Goal: Transaction & Acquisition: Purchase product/service

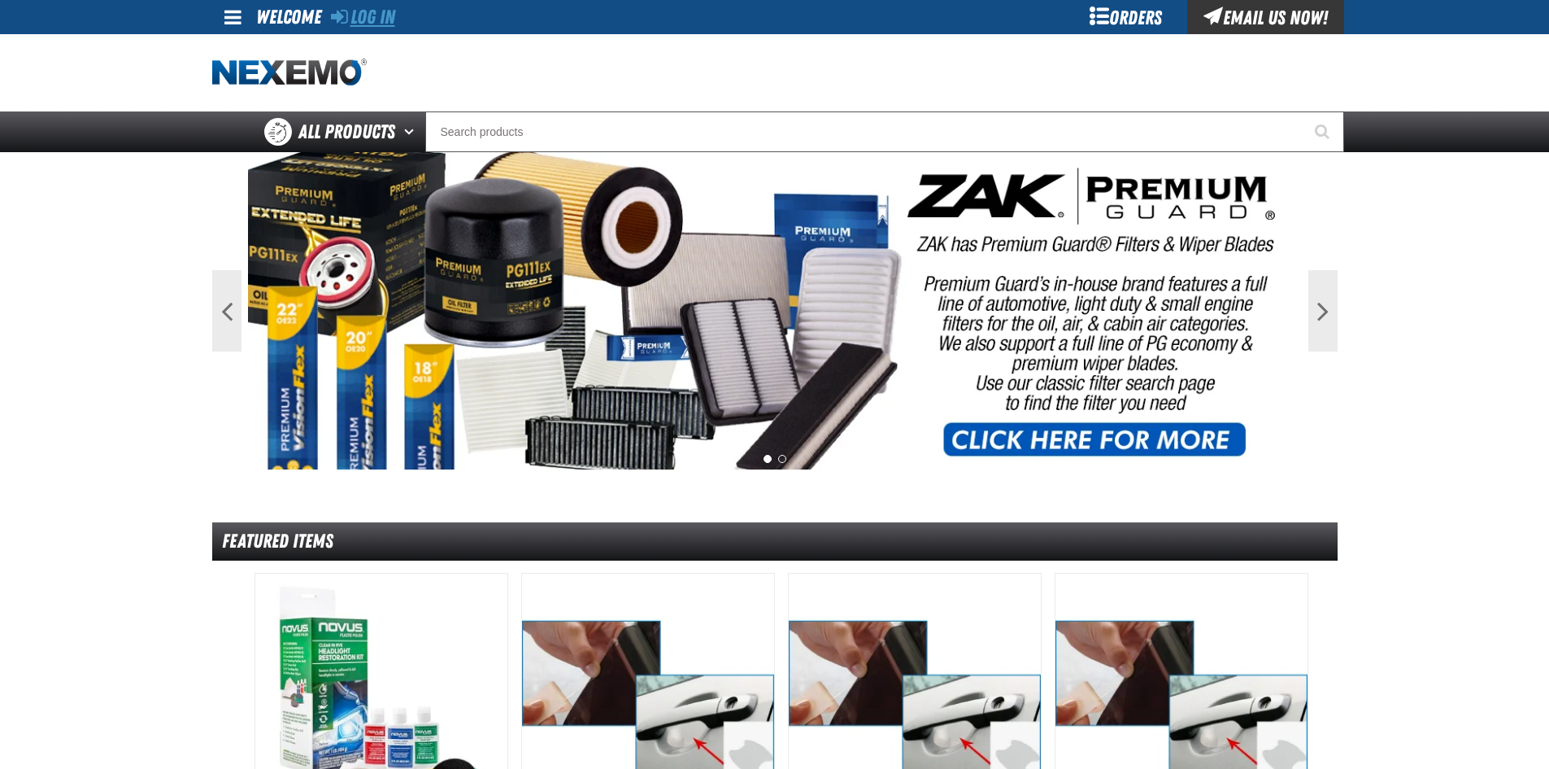
click at [373, 23] on link "Log In" at bounding box center [363, 17] width 64 height 23
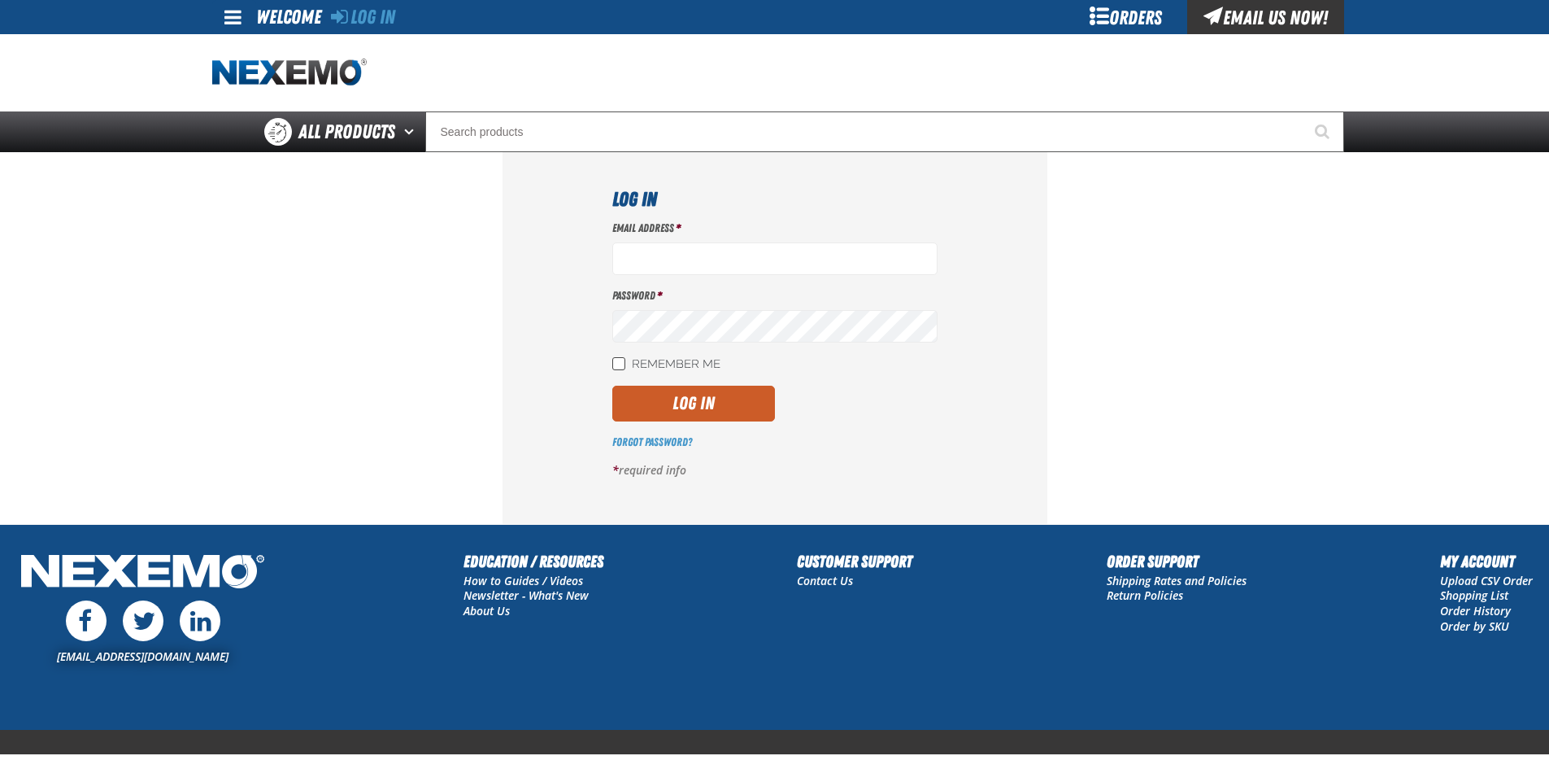
type input "mlugari@crowntoyotascion.com"
click at [615, 368] on input "Remember Me" at bounding box center [618, 363] width 13 height 13
checkbox input "true"
click at [673, 403] on button "Log In" at bounding box center [693, 403] width 163 height 36
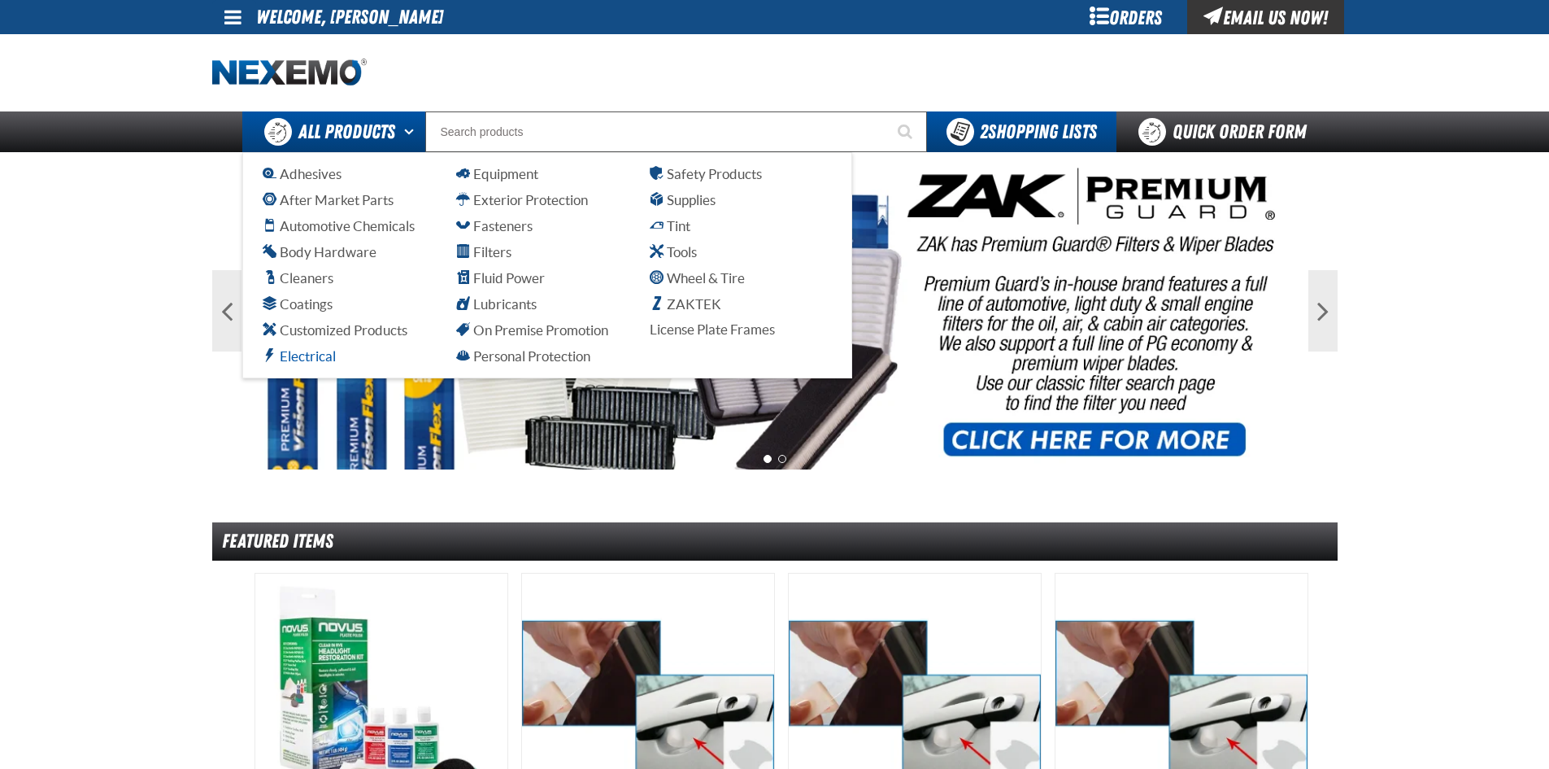
click at [310, 357] on span "Electrical" at bounding box center [299, 355] width 73 height 15
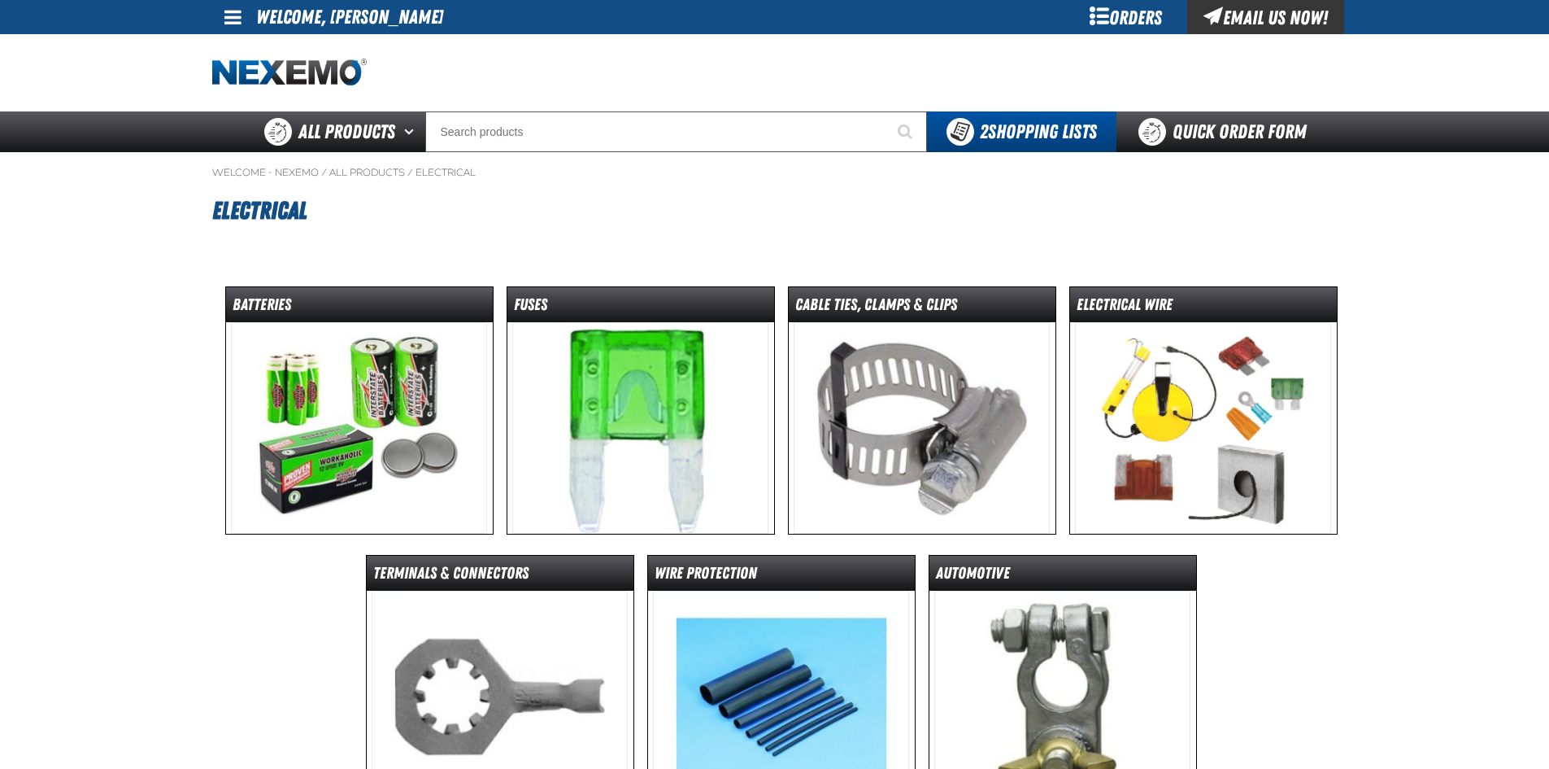
click at [385, 428] on img at bounding box center [359, 427] width 256 height 211
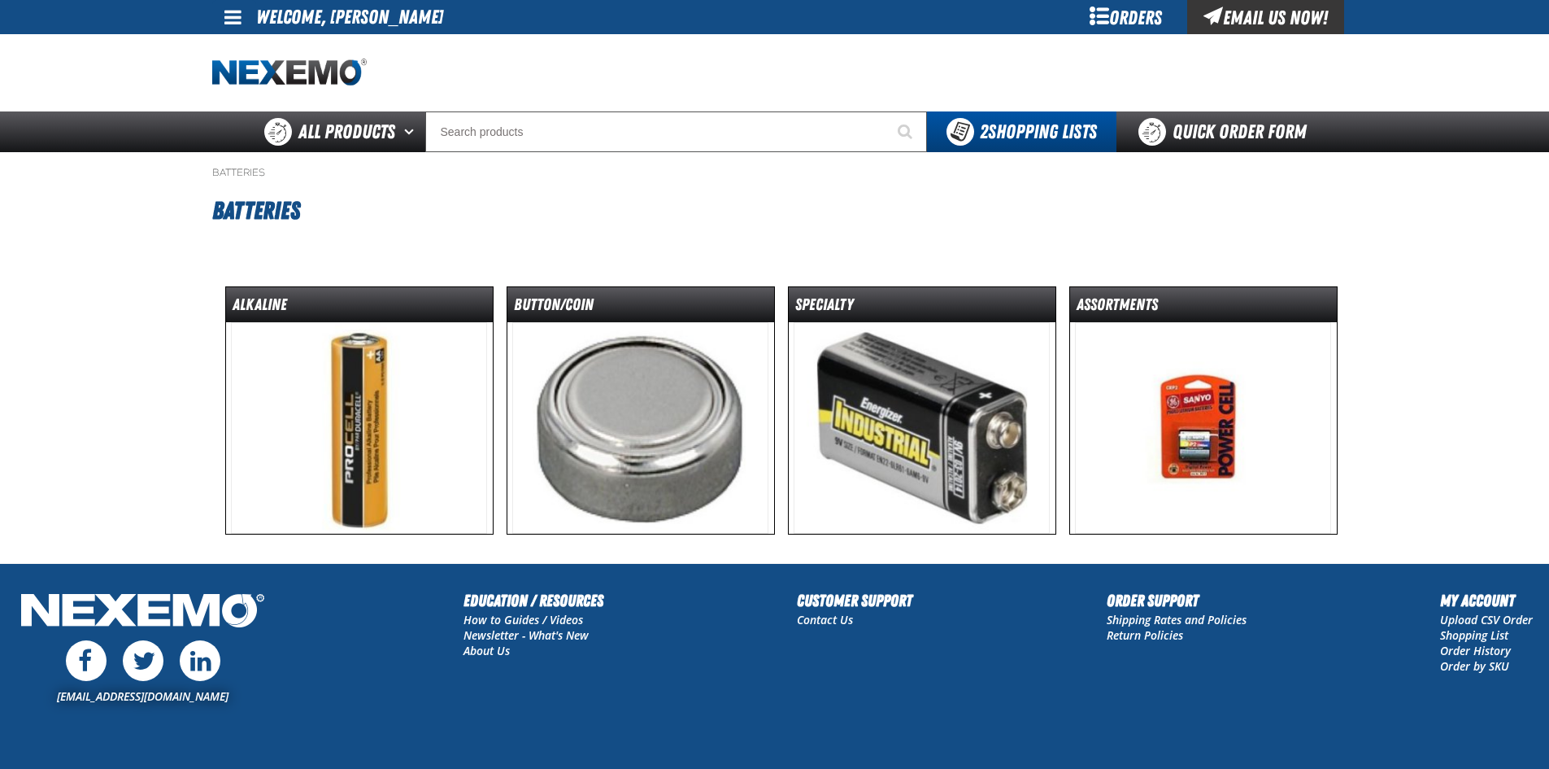
click at [703, 414] on img at bounding box center [640, 427] width 256 height 211
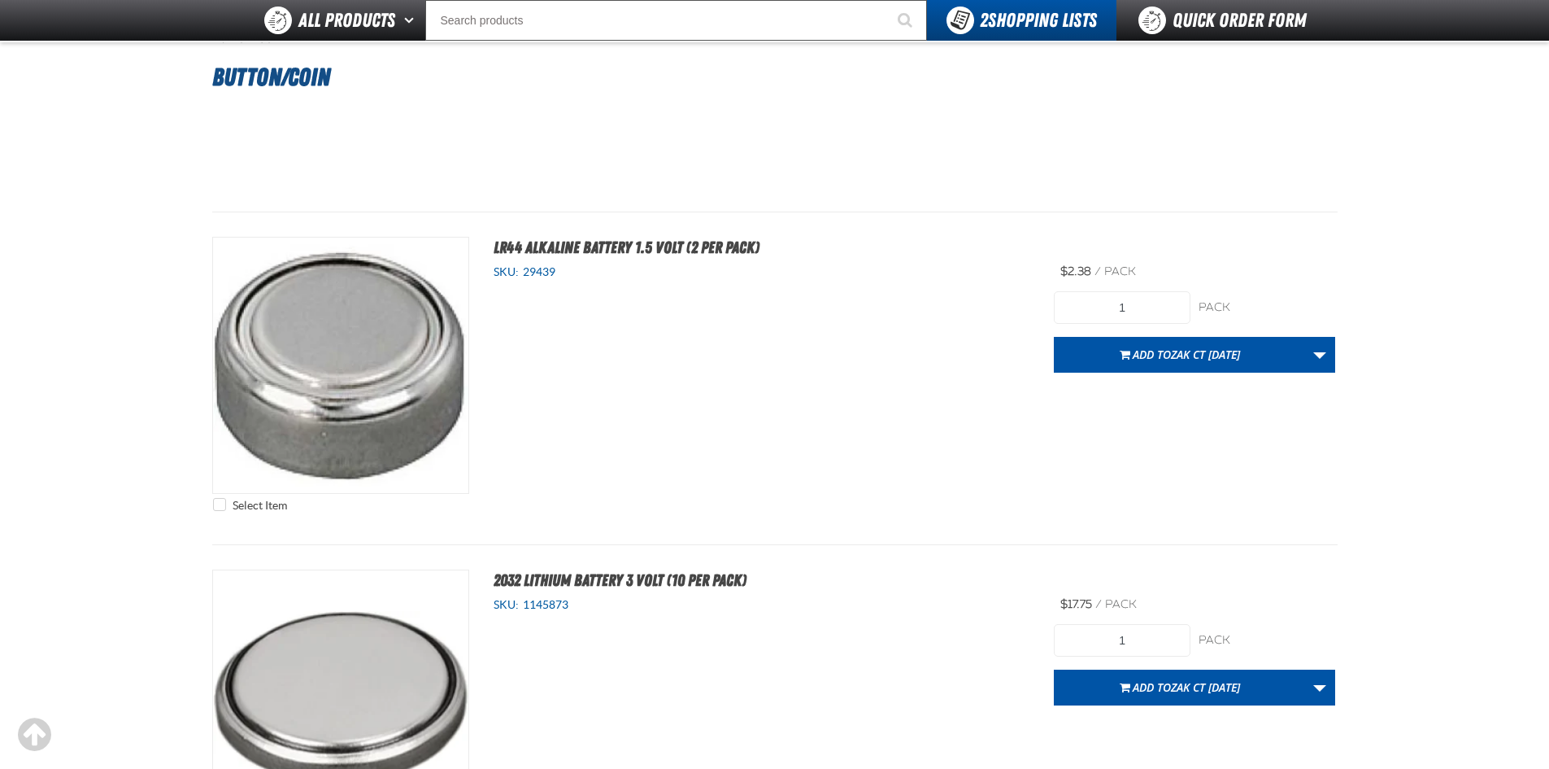
scroll to position [325, 0]
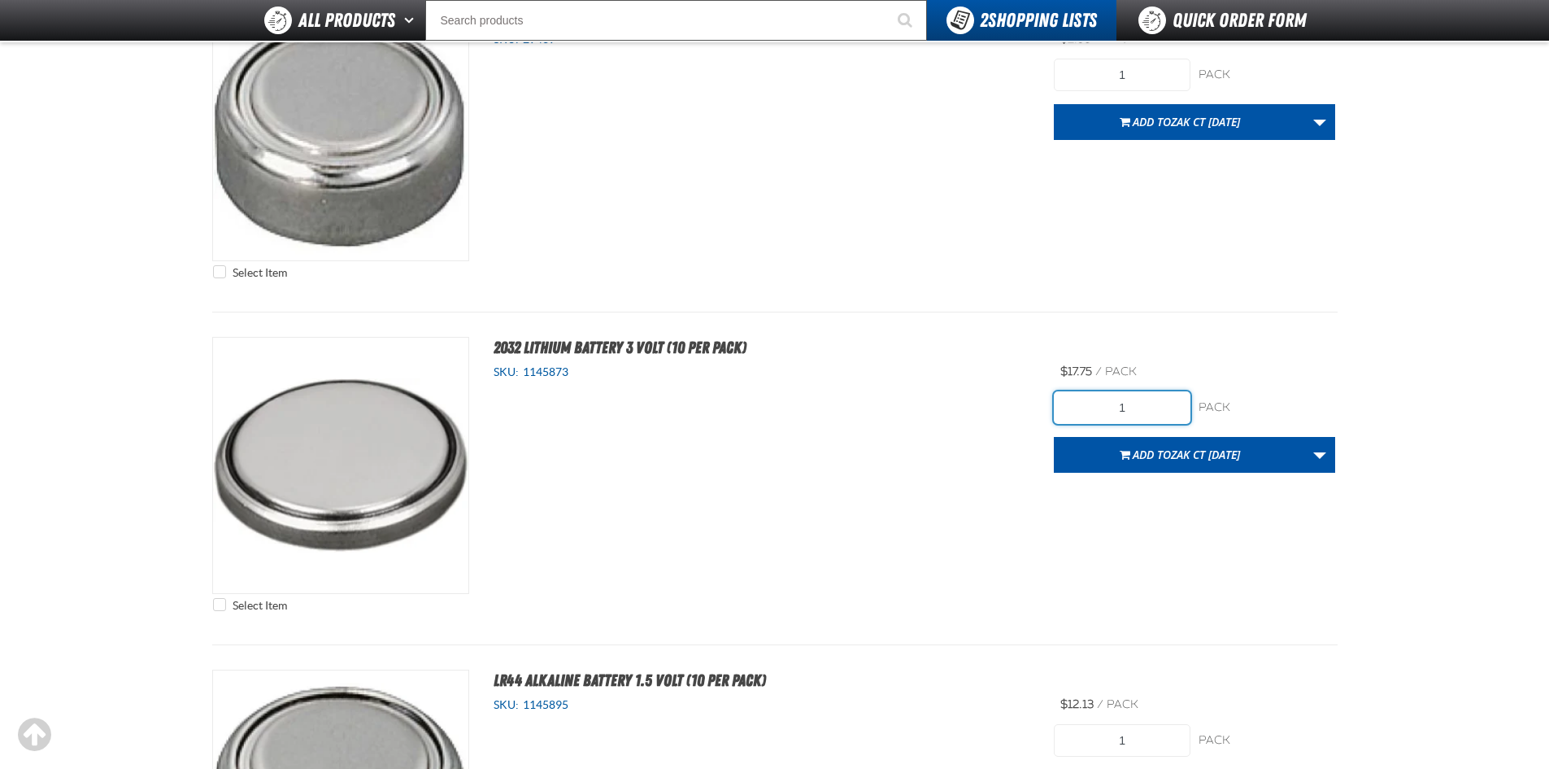
click at [1176, 400] on input "1" at bounding box center [1122, 407] width 137 height 33
type input "10"
click at [1322, 456] on link "More Actions" at bounding box center [1319, 455] width 31 height 36
click at [1137, 507] on button "Create New Shopping List" at bounding box center [1194, 498] width 273 height 28
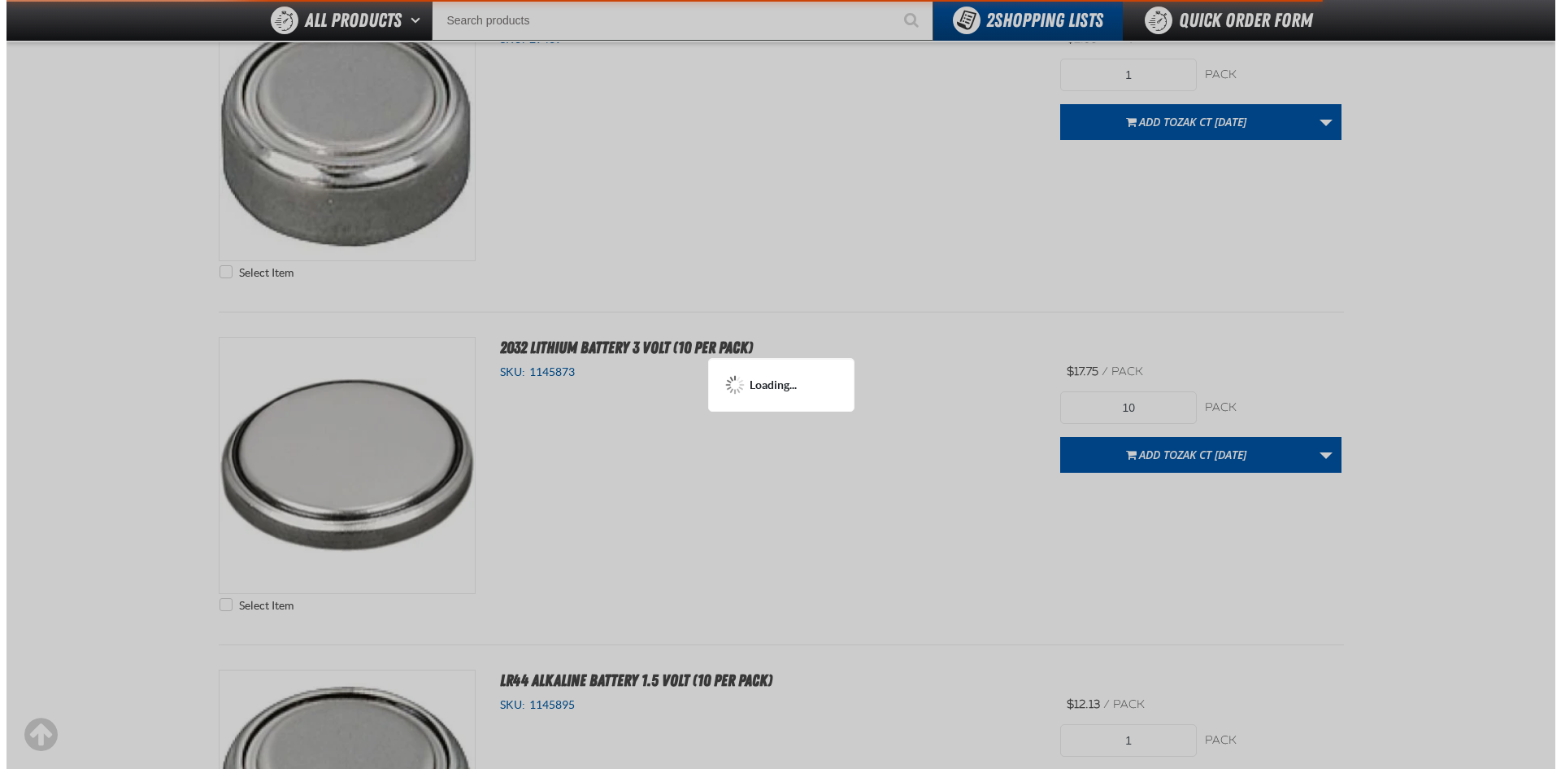
scroll to position [0, 0]
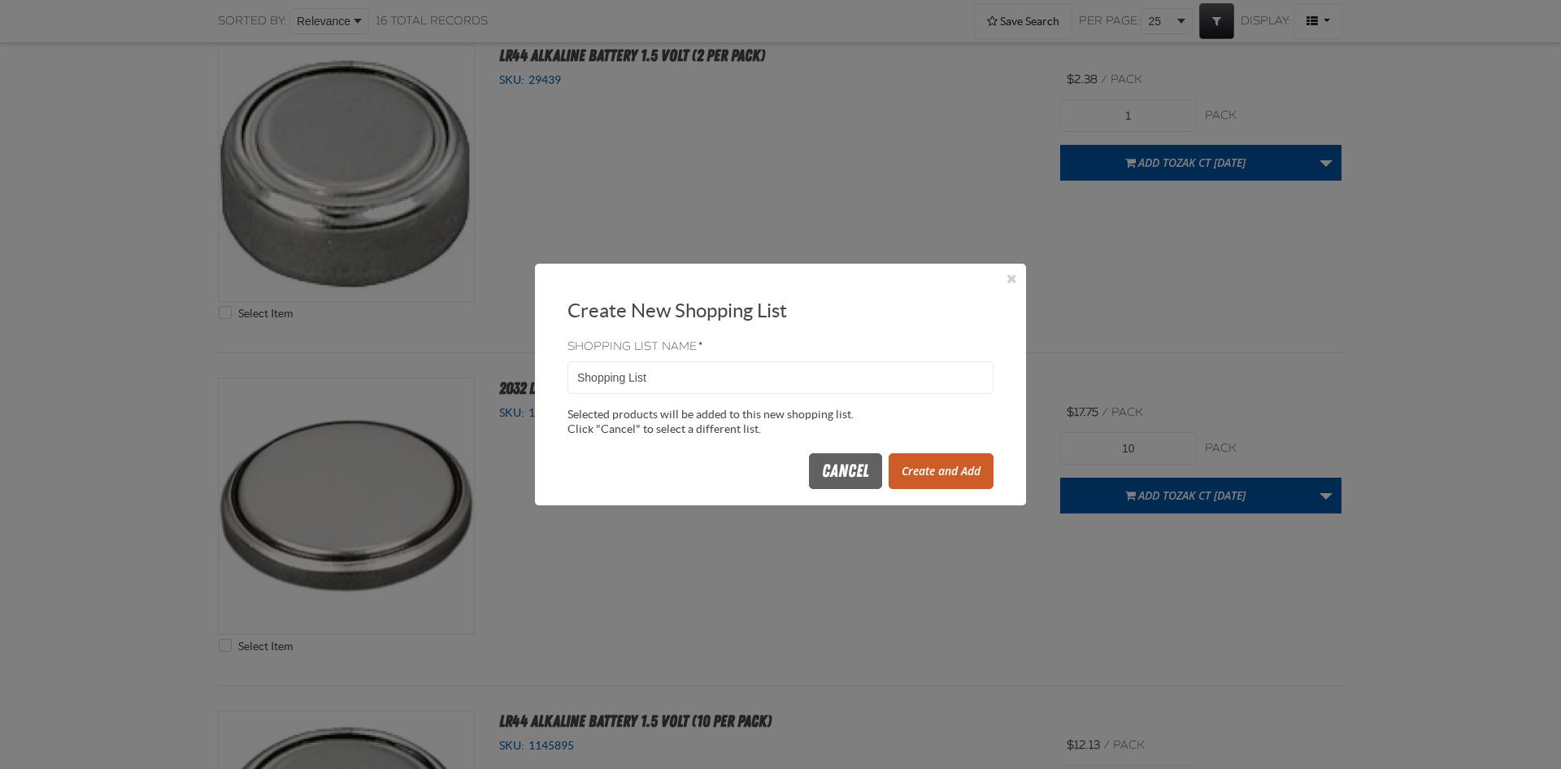
click at [947, 468] on button "Create and Add" at bounding box center [941, 471] width 105 height 36
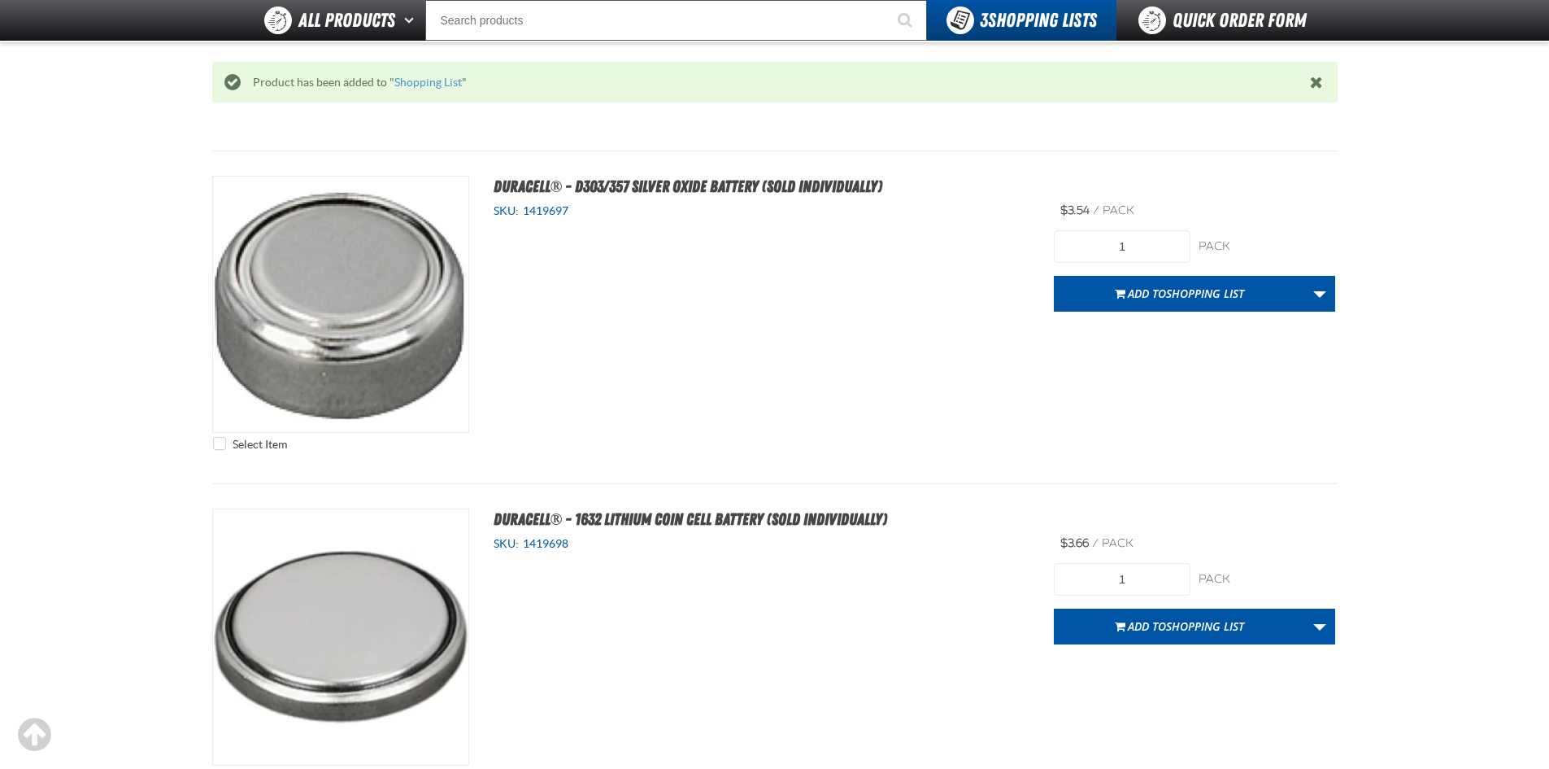
scroll to position [1462, 0]
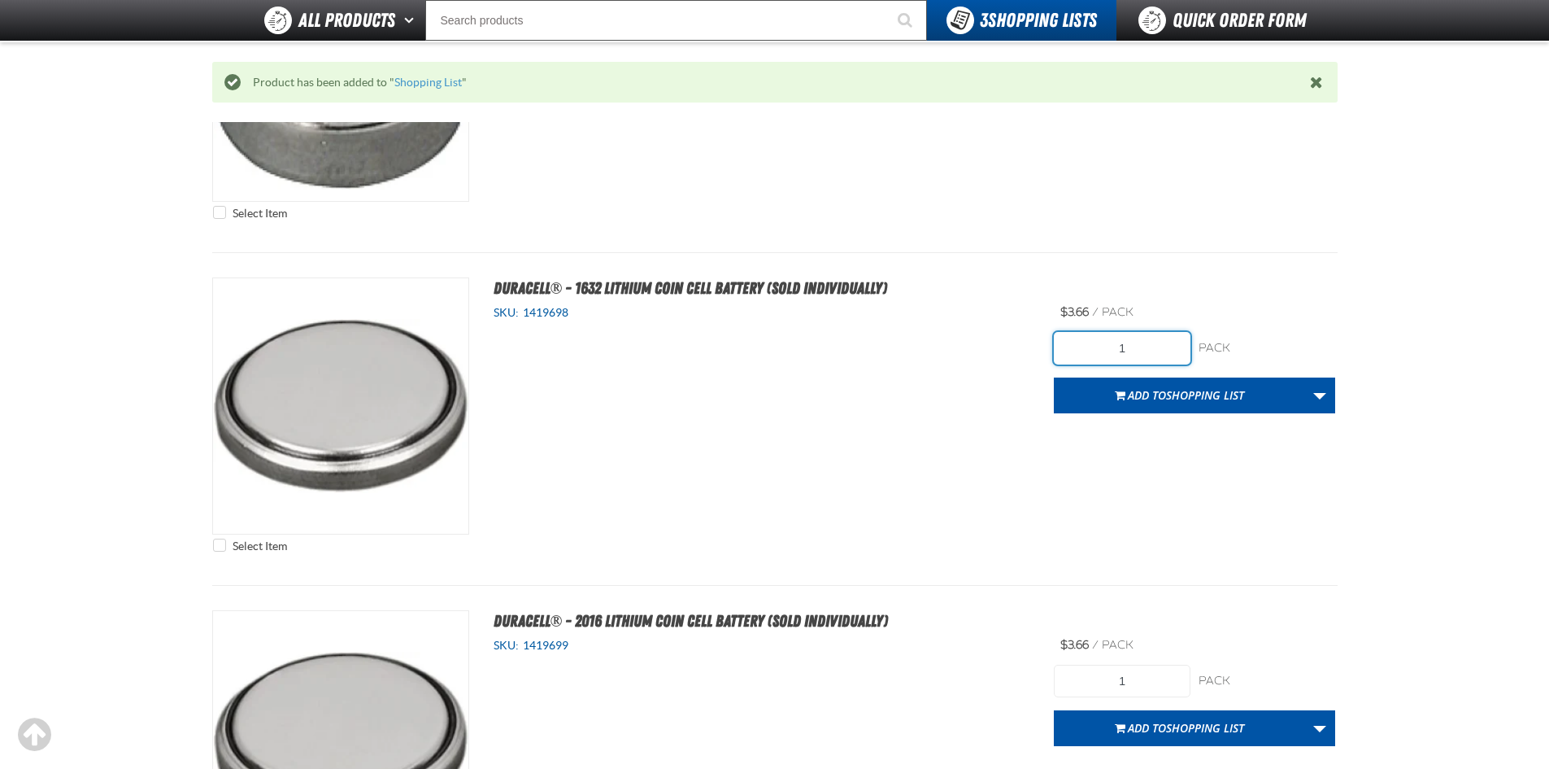
click at [1165, 345] on input "1" at bounding box center [1122, 348] width 137 height 33
type input "30"
click at [1200, 394] on span "Shopping List" at bounding box center [1205, 394] width 78 height 15
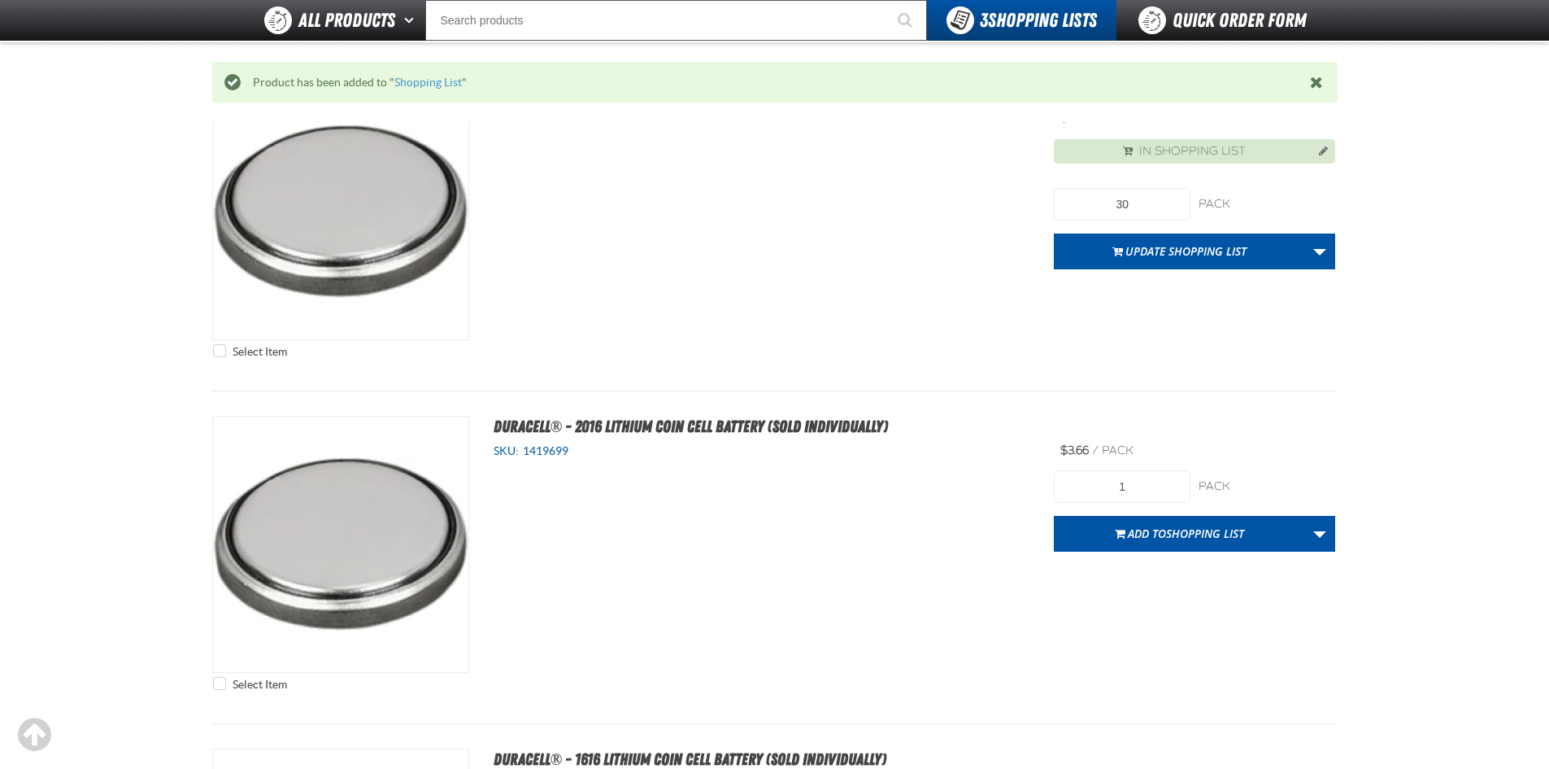
scroll to position [1706, 0]
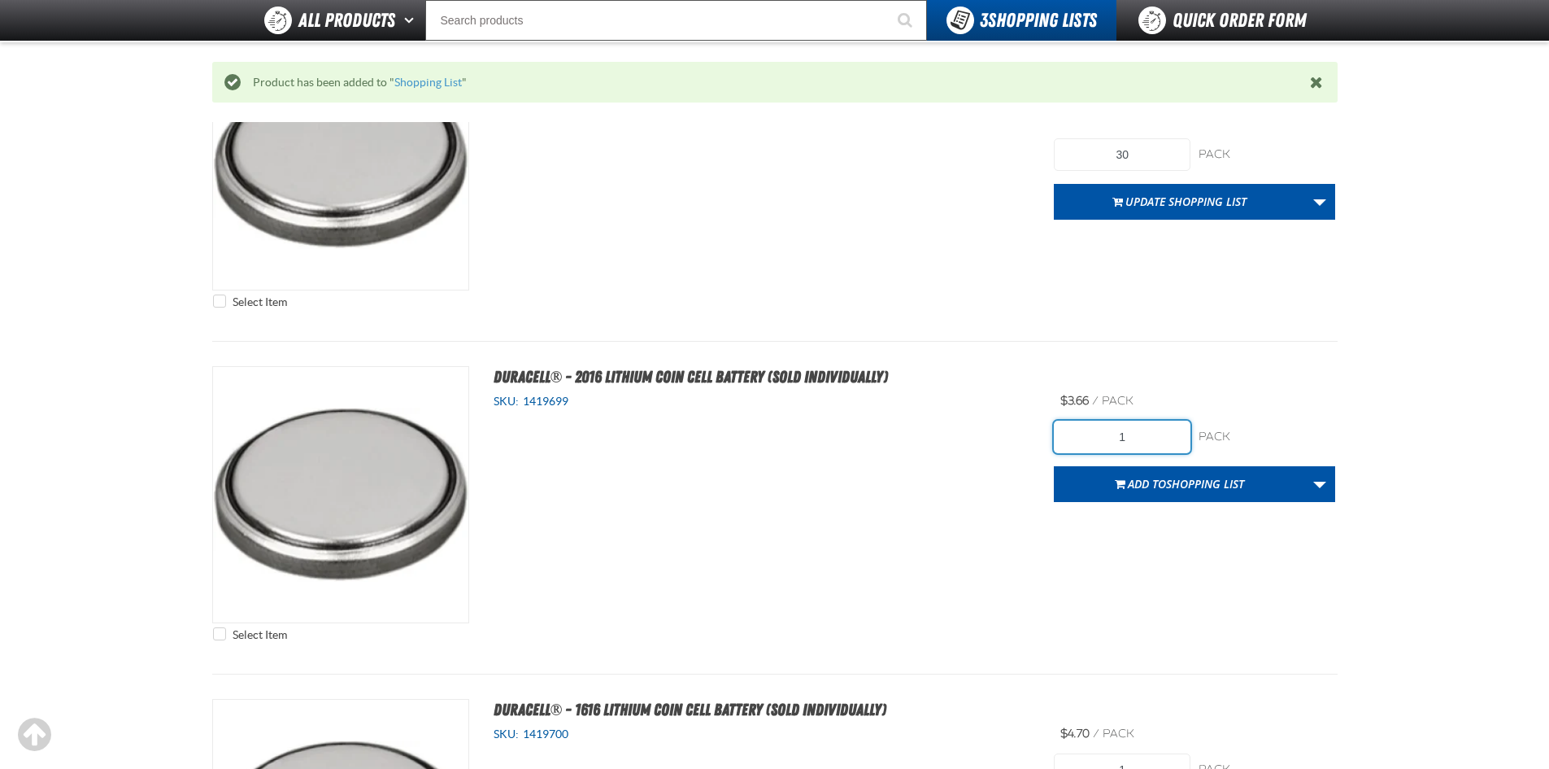
click at [1141, 444] on input "1" at bounding box center [1122, 436] width 137 height 33
type input "20"
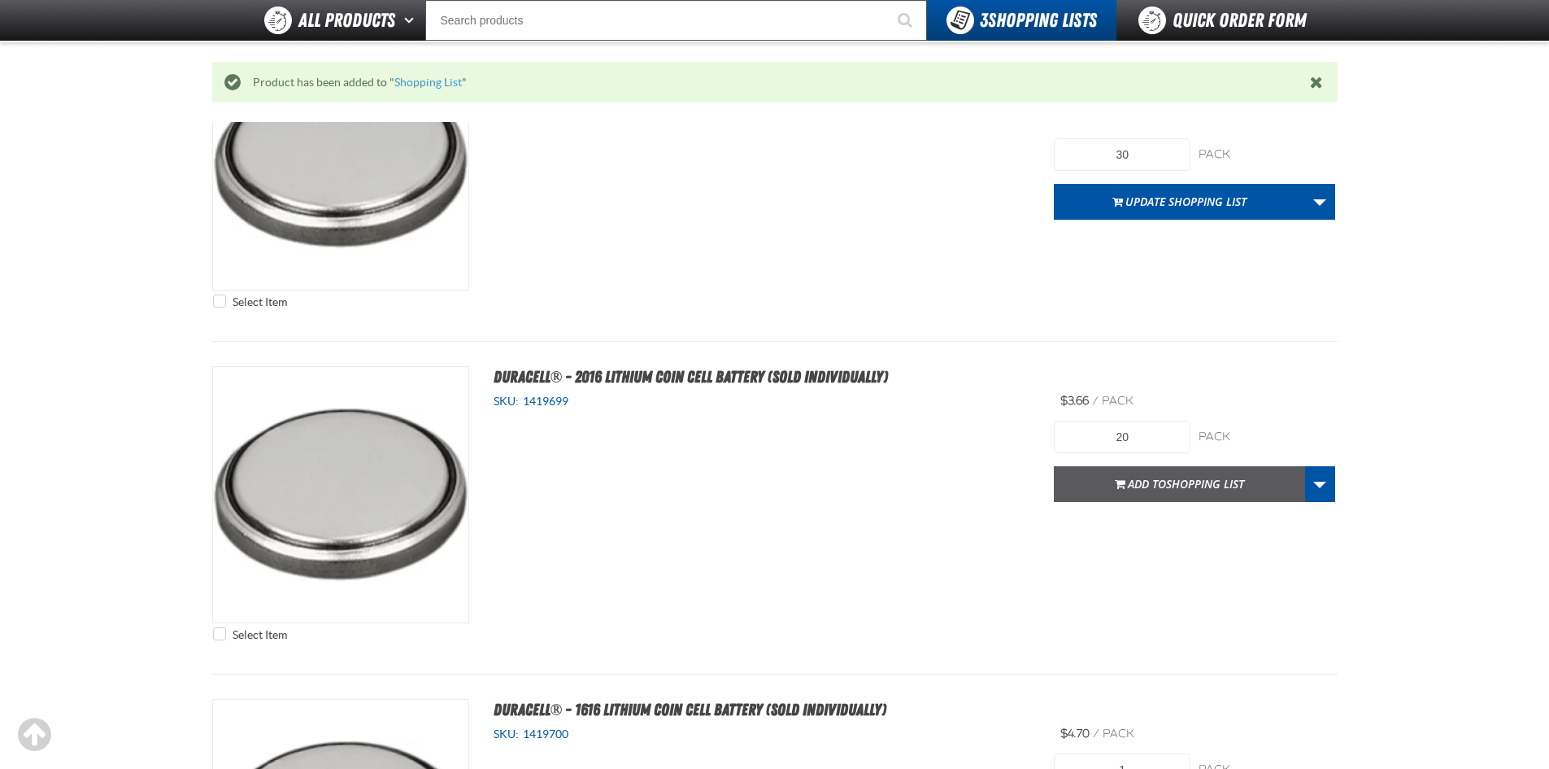
click at [1152, 474] on button "Add to Shopping List" at bounding box center [1179, 484] width 251 height 36
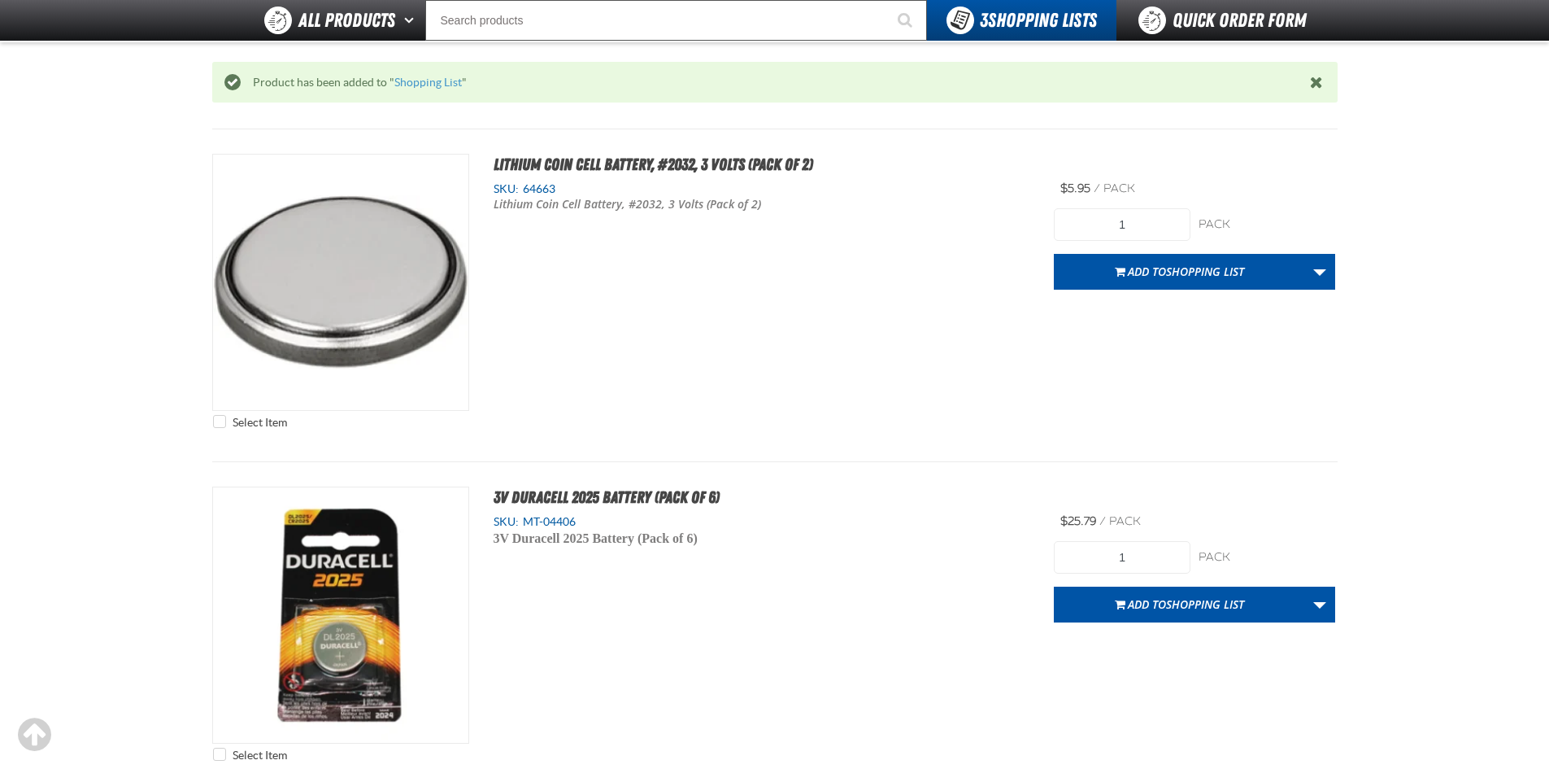
scroll to position [4471, 0]
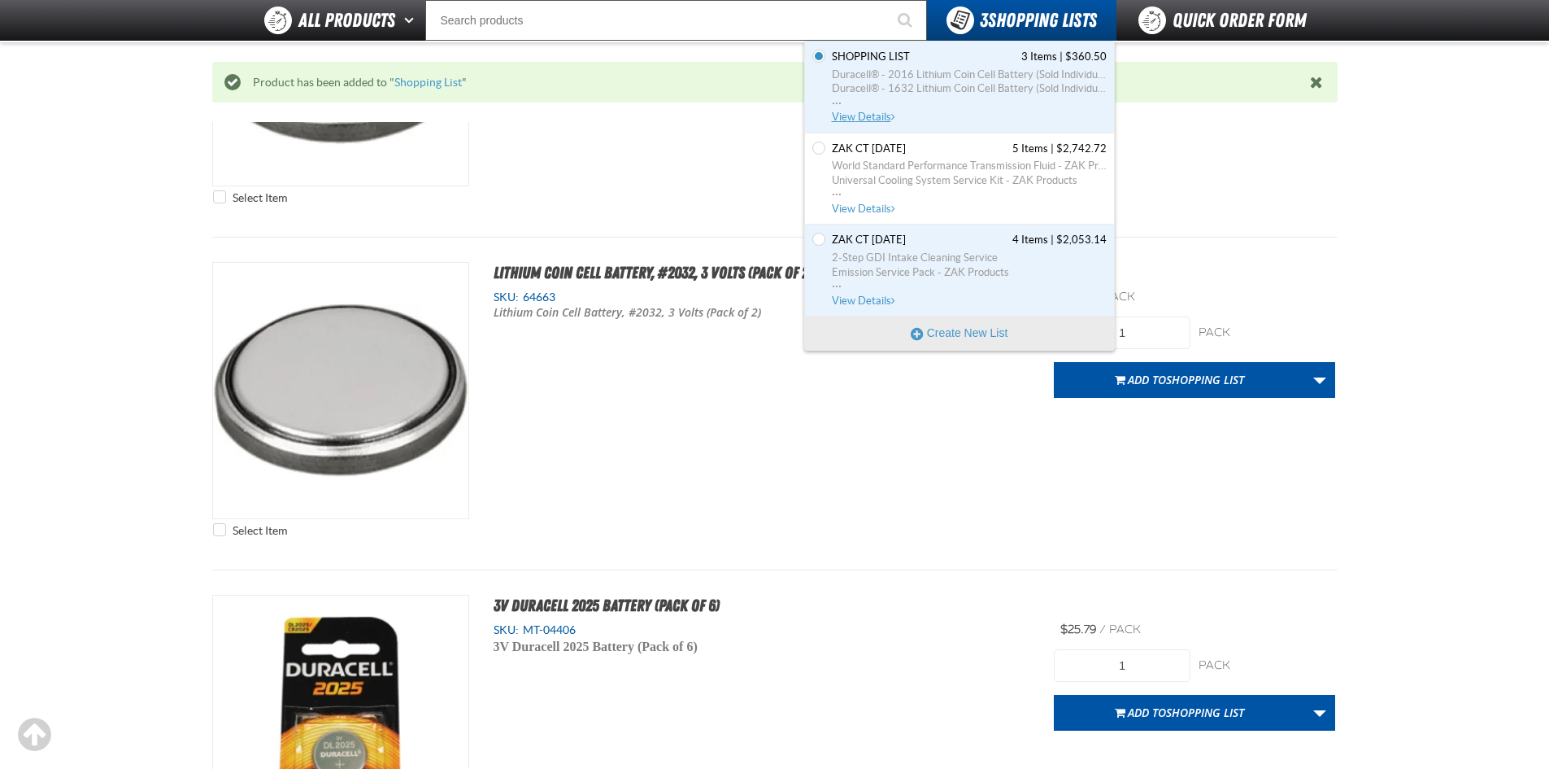
click at [926, 89] on span "Duracell® - 1632 Lithium Coin Cell Battery (Sold Individually)" at bounding box center [969, 88] width 275 height 15
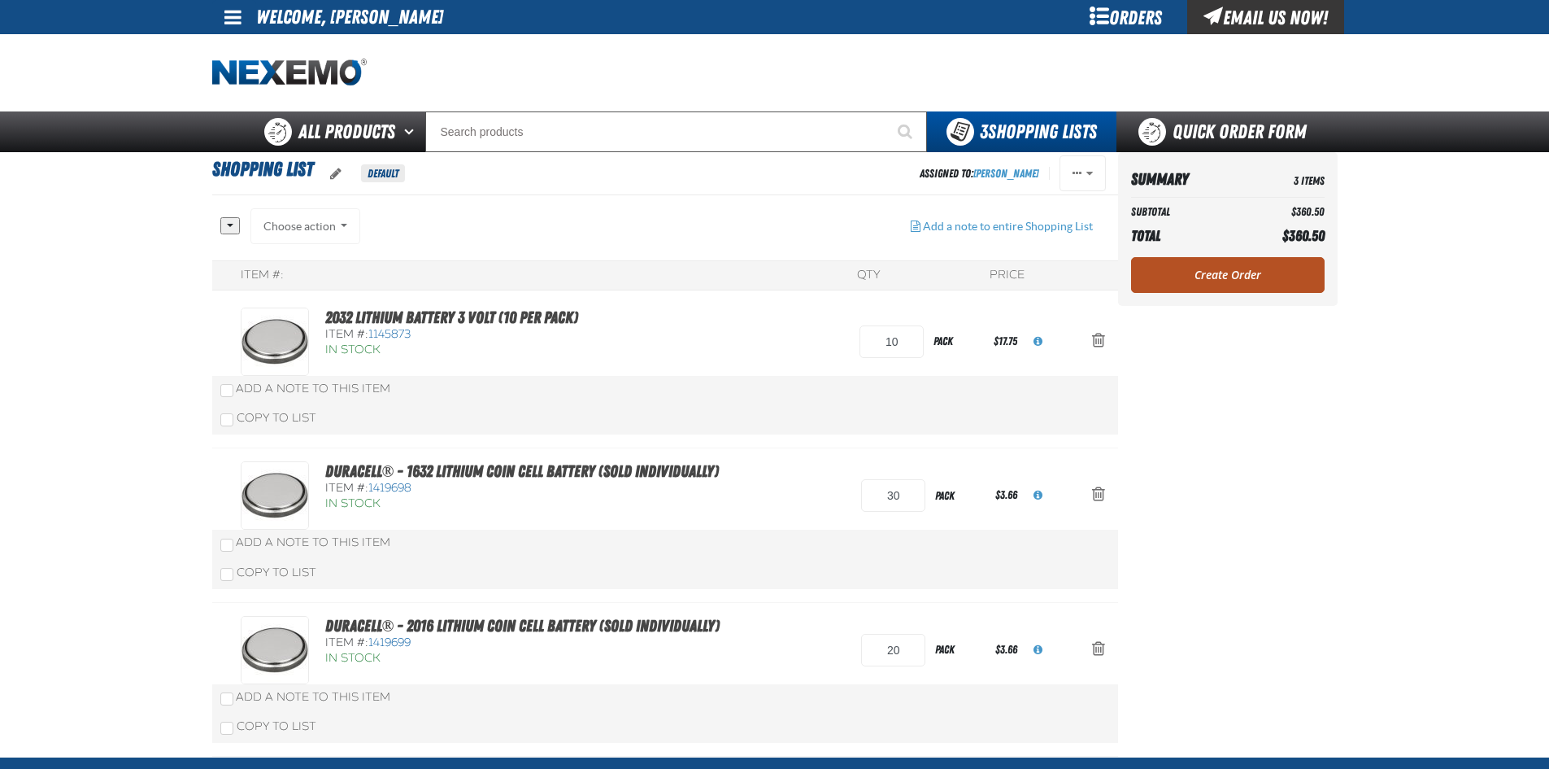
click at [1178, 276] on link "Create Order" at bounding box center [1228, 275] width 194 height 36
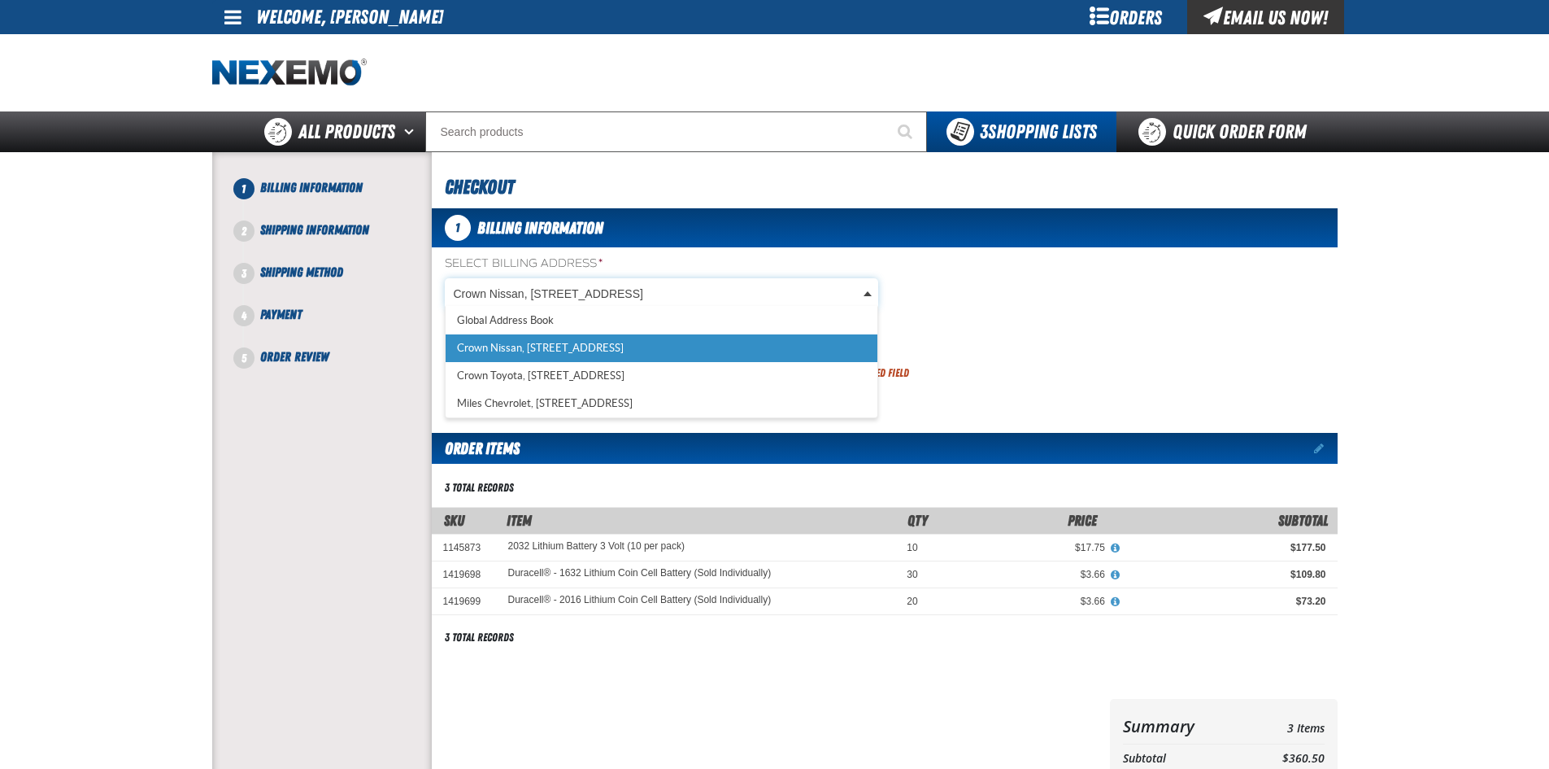
click at [801, 286] on body "Skip to Main Content Staging Site 5.1 Upgrade Site My Account My Account Suppor…" at bounding box center [774, 563] width 1549 height 1126
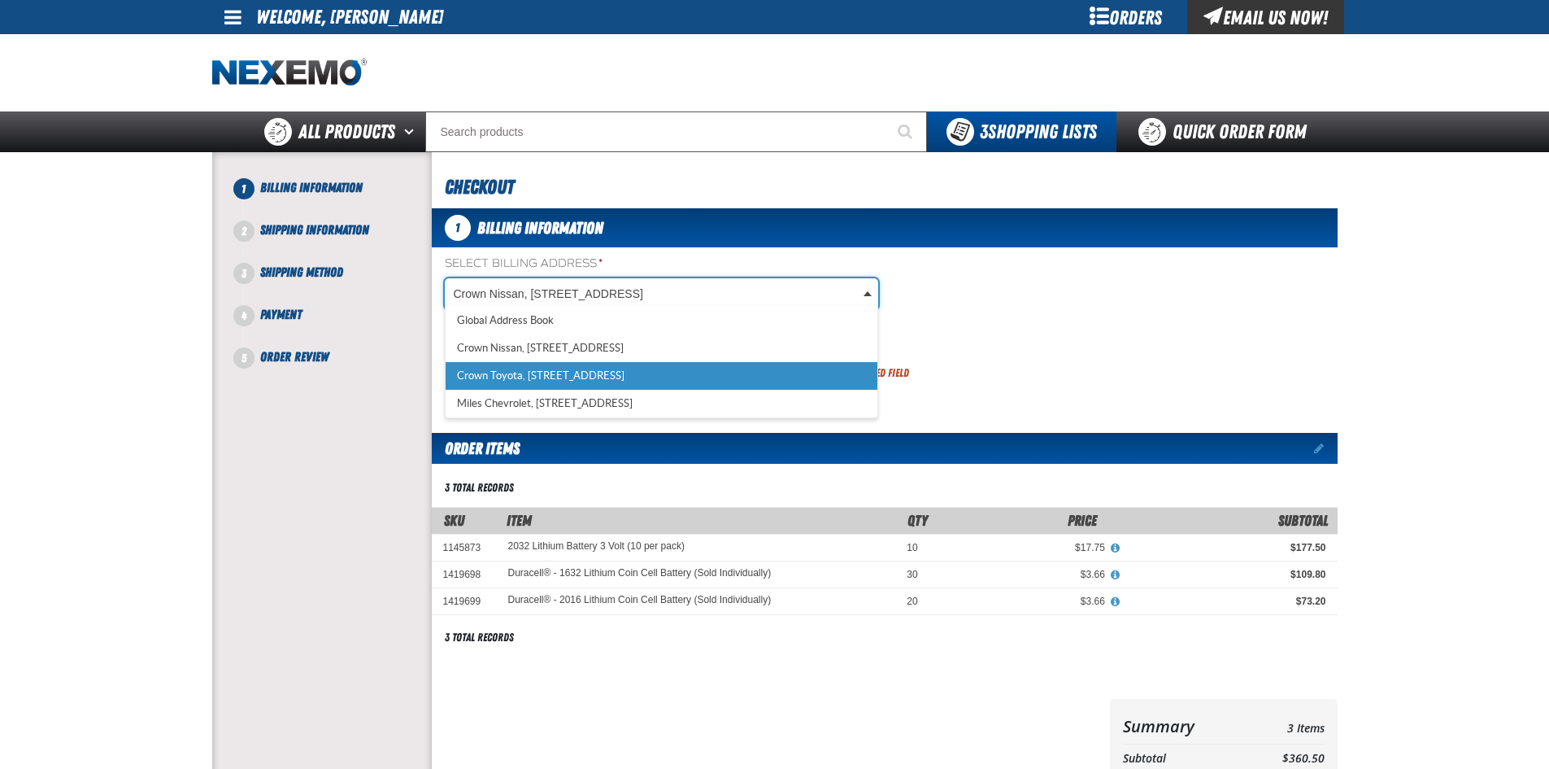
select select "a_316"
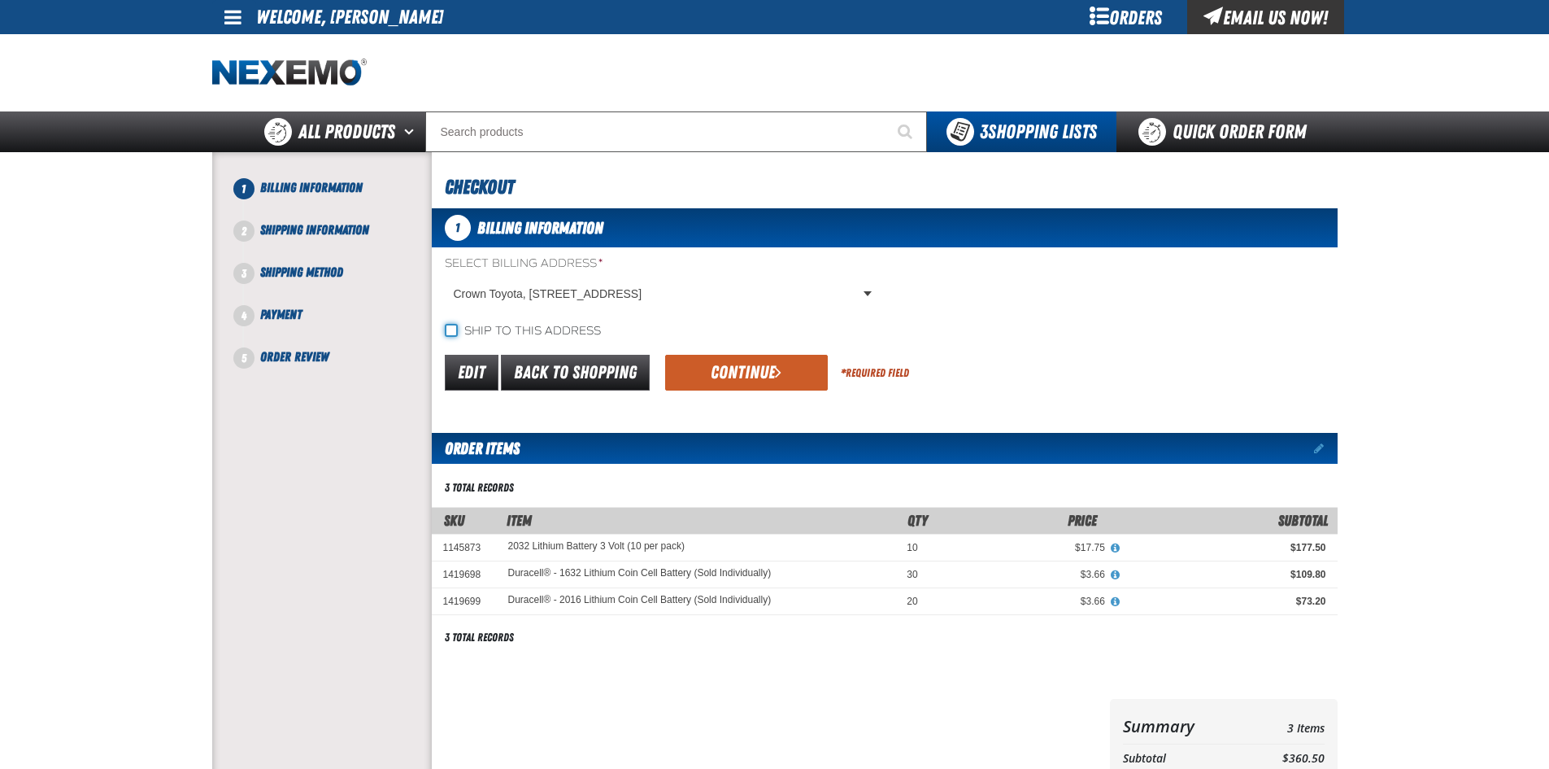
click at [446, 331] on input "Ship to this address" at bounding box center [451, 330] width 13 height 13
checkbox input "true"
click at [713, 381] on button "Continue" at bounding box center [746, 373] width 163 height 36
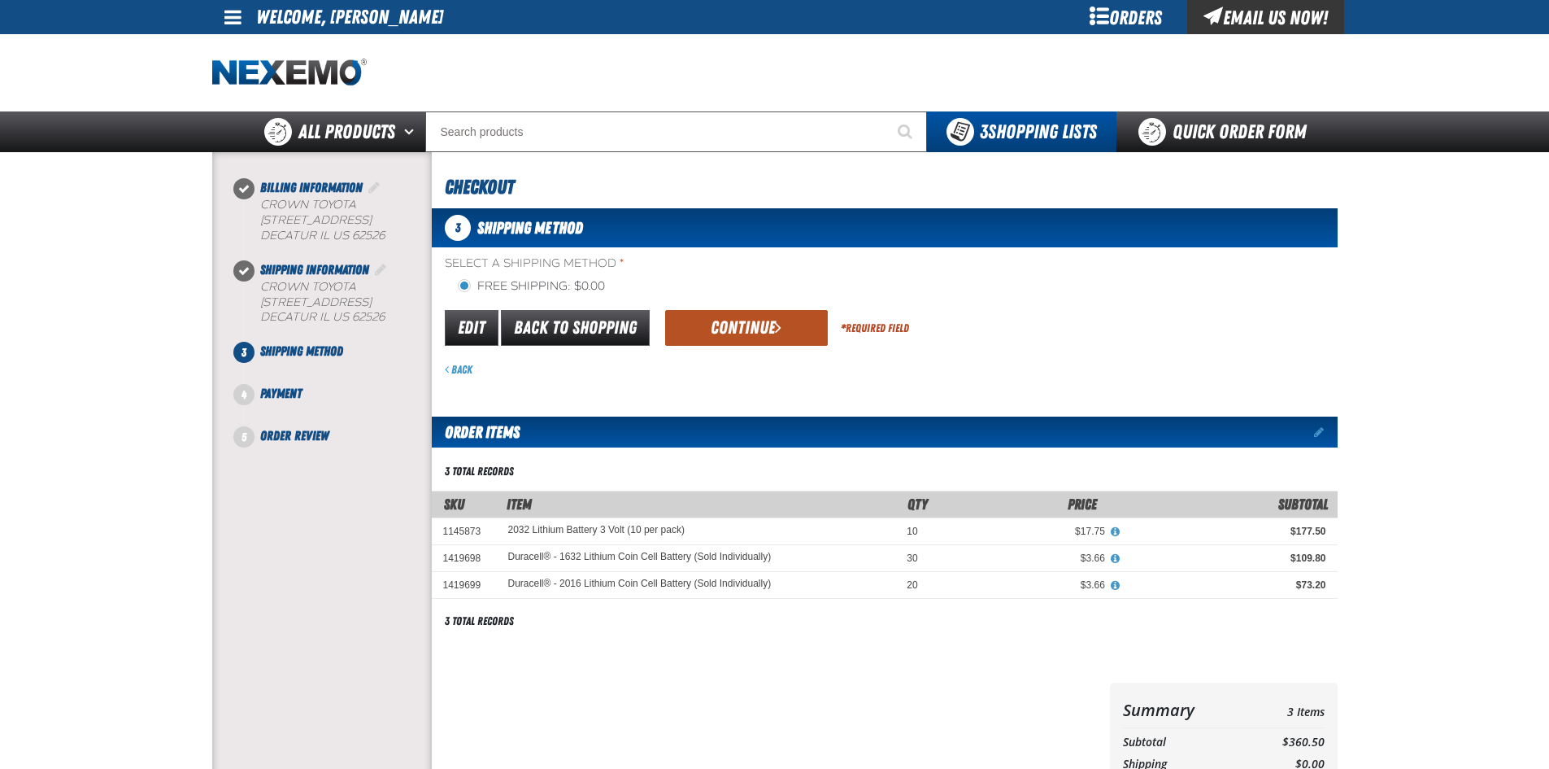
click at [718, 320] on button "Continue" at bounding box center [746, 328] width 163 height 36
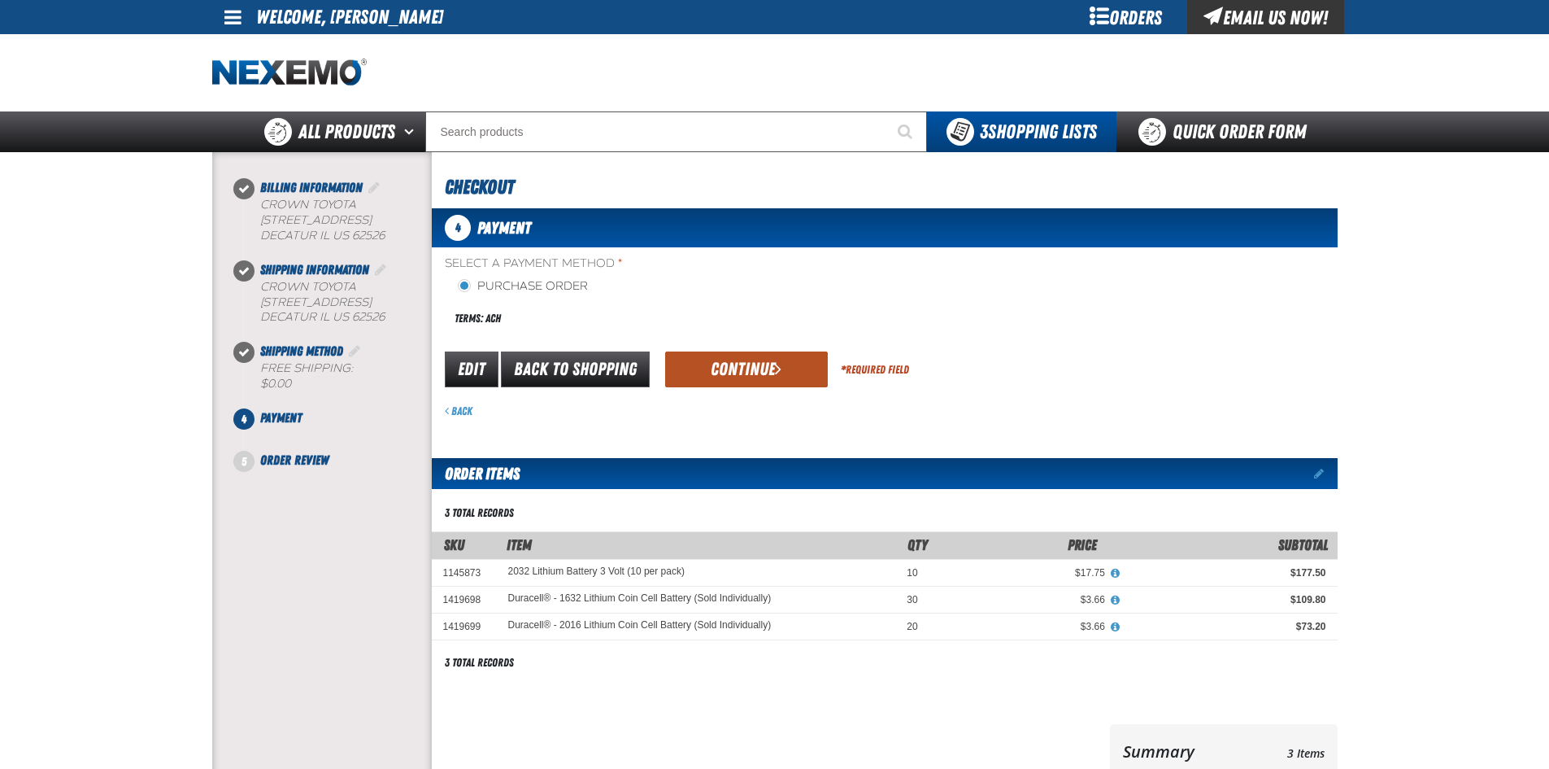
click at [716, 369] on button "Continue" at bounding box center [746, 369] width 163 height 36
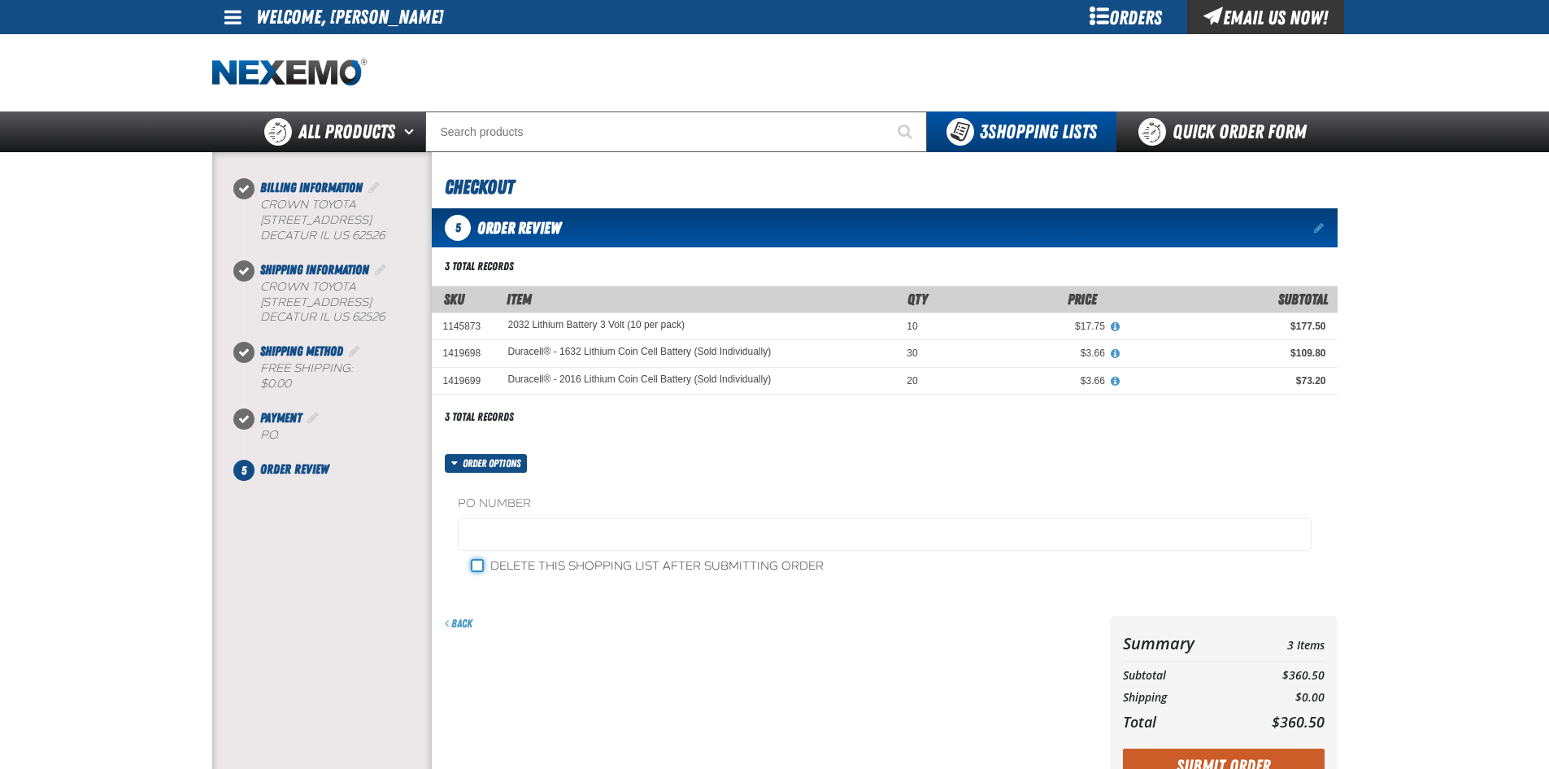
click at [473, 570] on input "Delete this shopping list after submitting order" at bounding box center [477, 565] width 13 height 13
checkbox input "true"
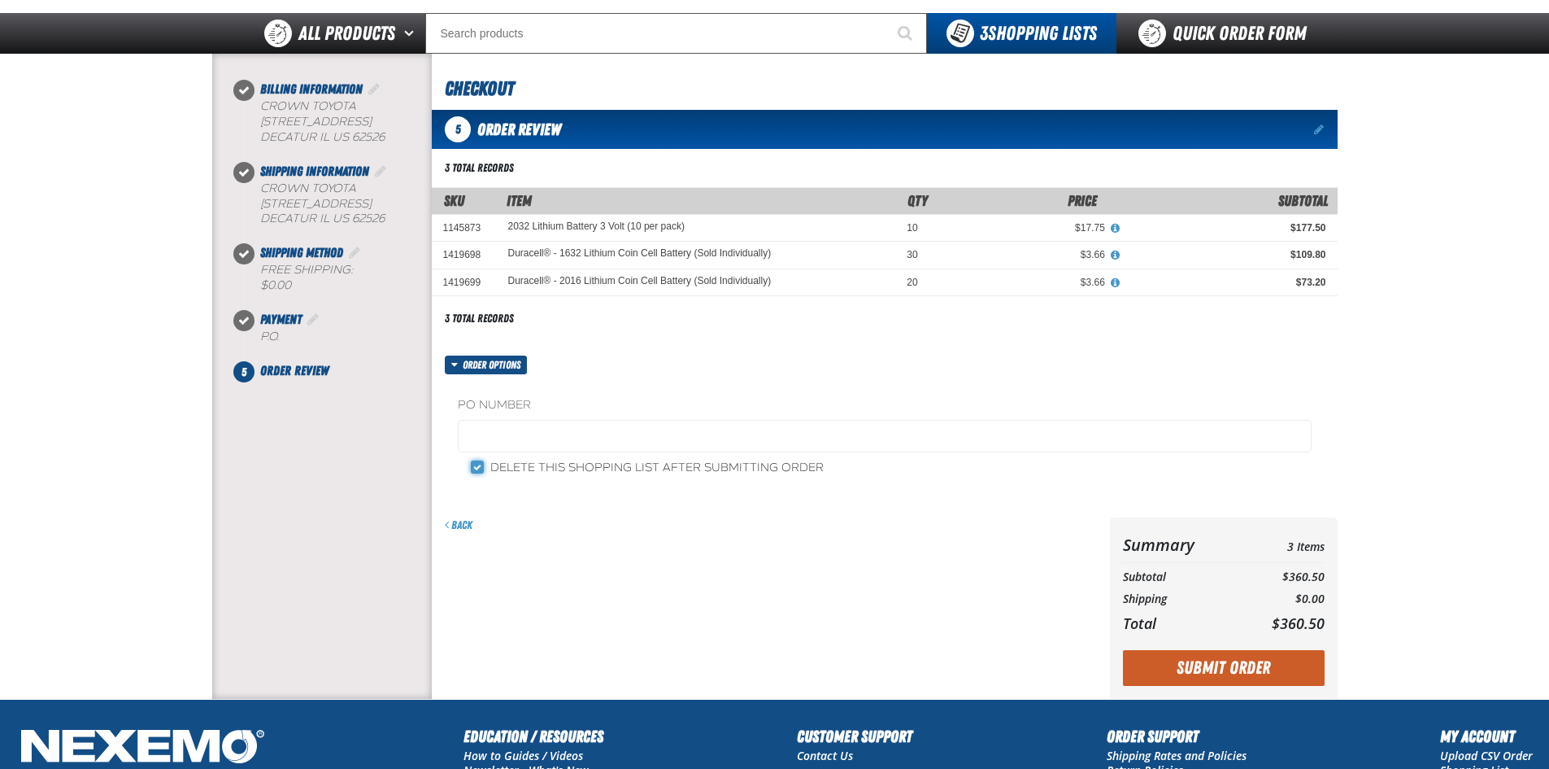
scroll to position [244, 0]
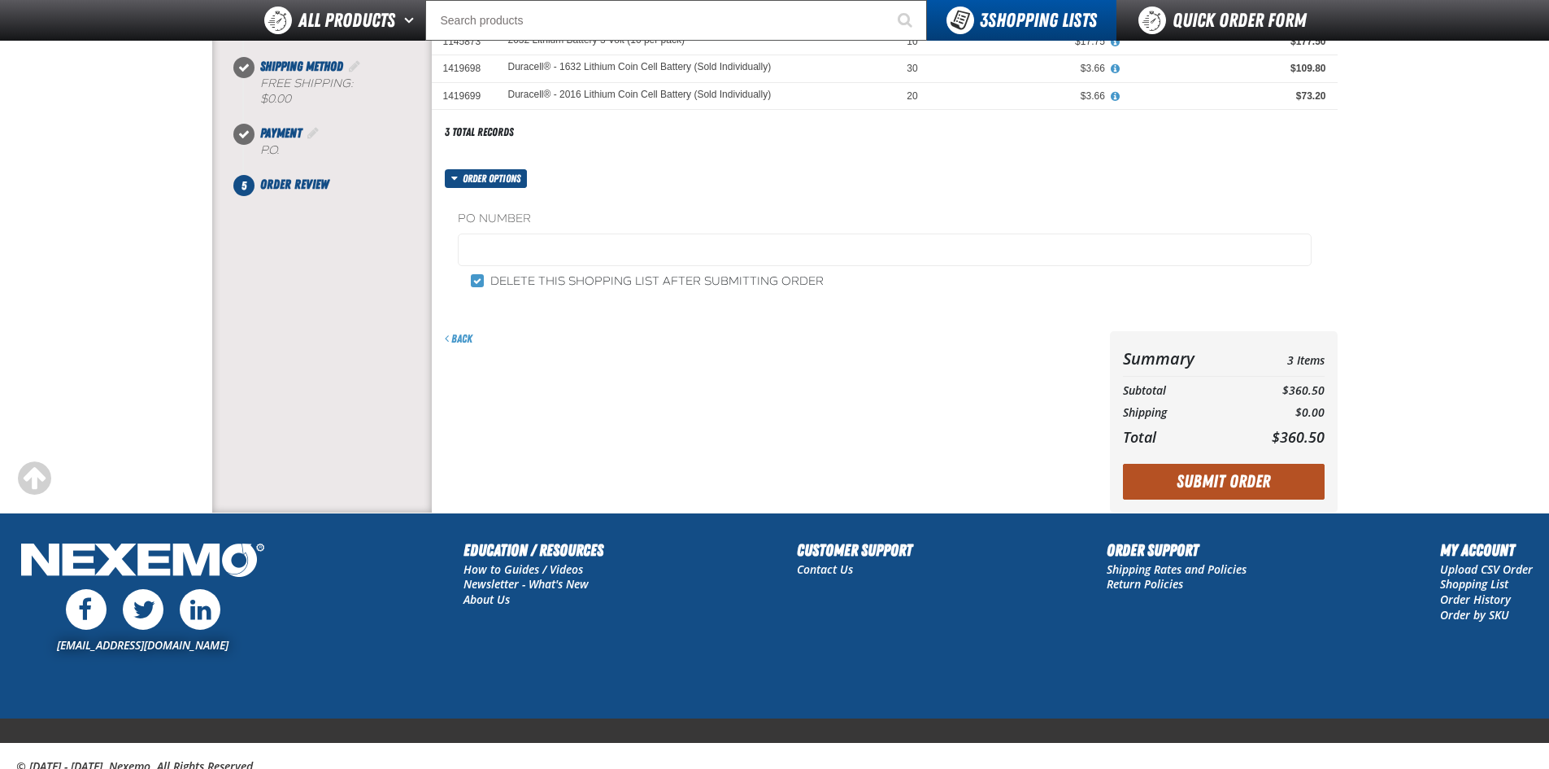
click at [1256, 477] on button "Submit Order" at bounding box center [1224, 482] width 202 height 36
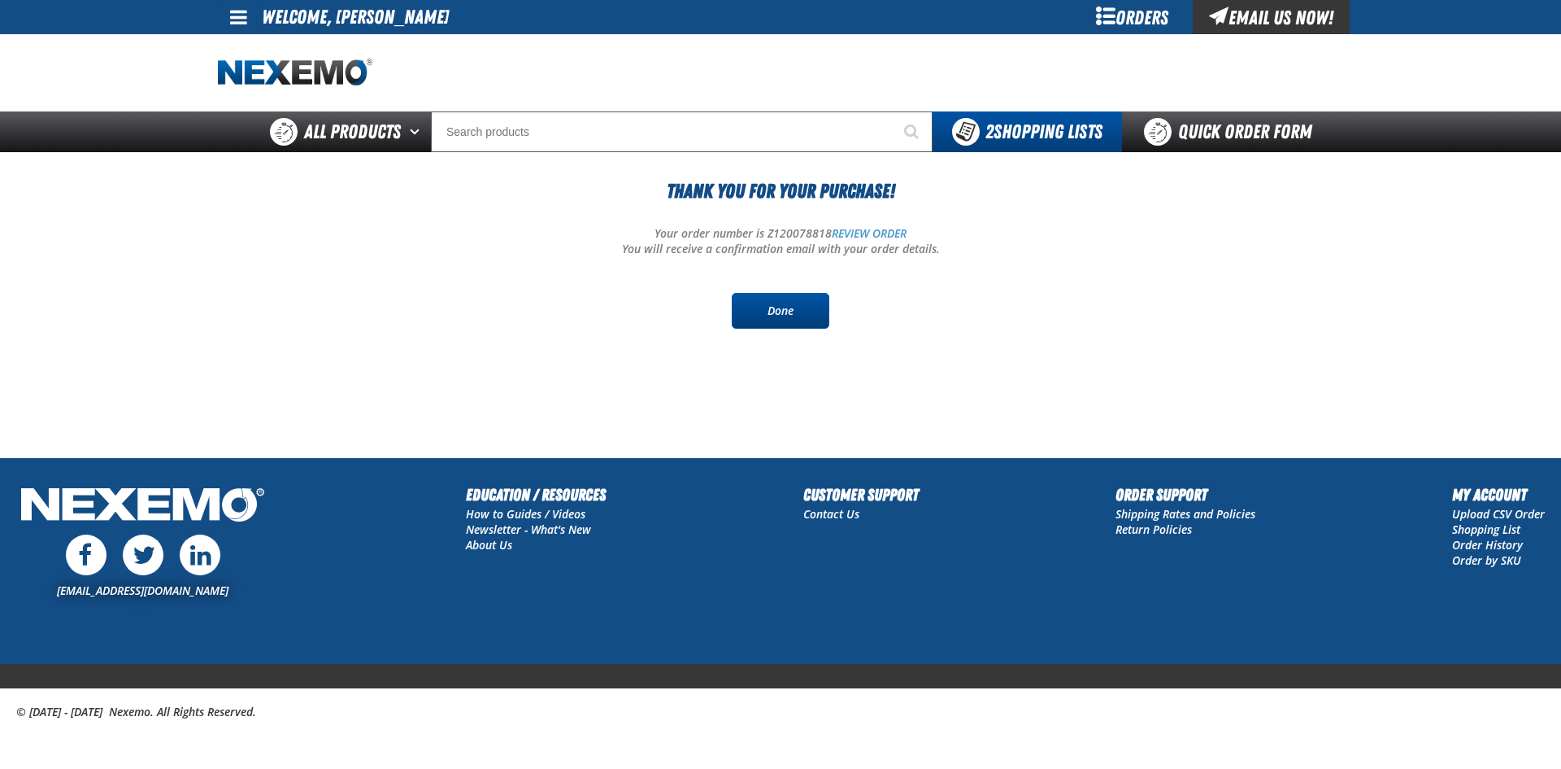
click at [761, 307] on link "Done" at bounding box center [781, 311] width 98 height 36
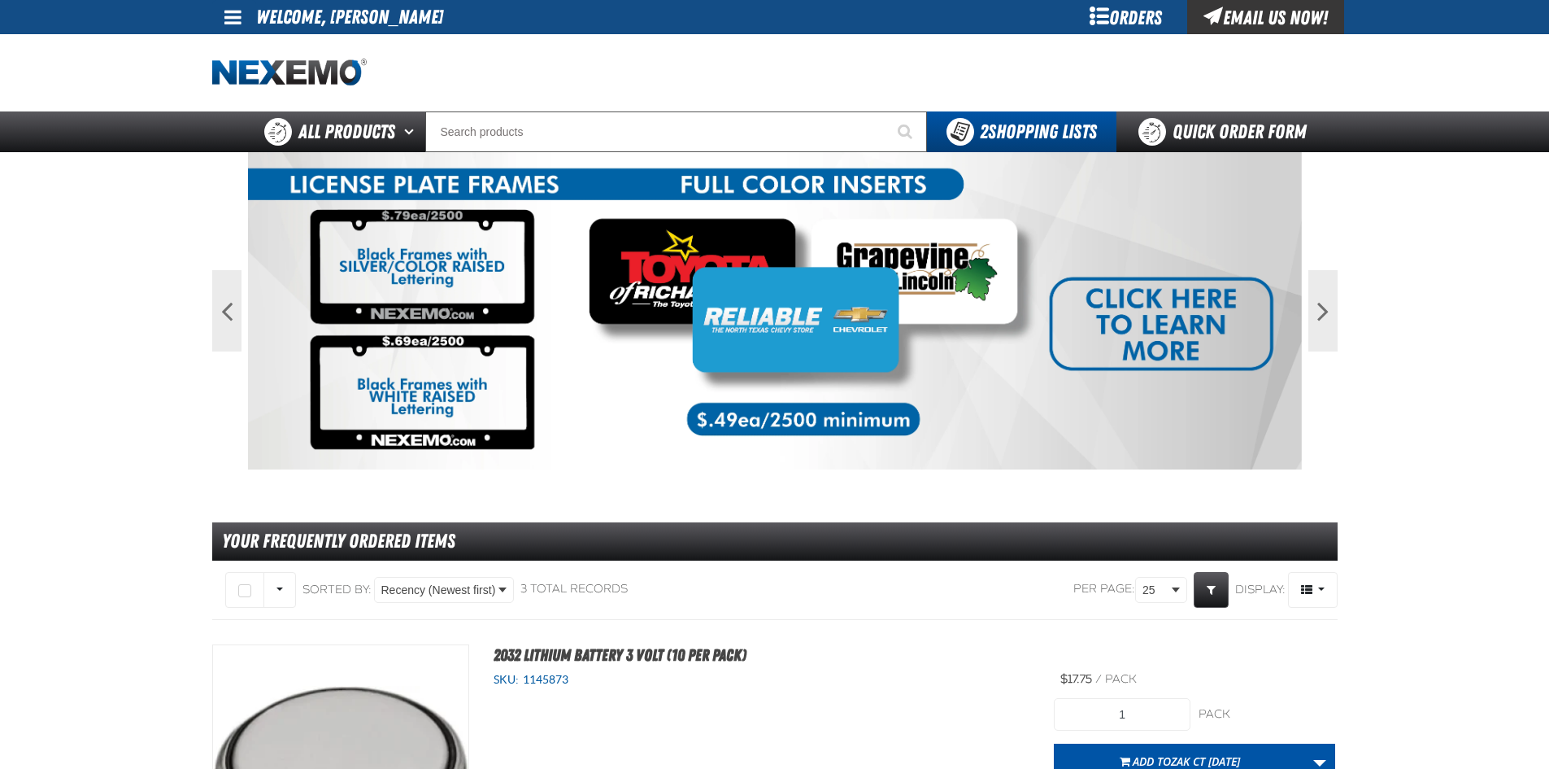
click at [223, 20] on link at bounding box center [234, 17] width 44 height 34
click at [250, 50] on link "My Account My Account" at bounding box center [256, 48] width 72 height 15
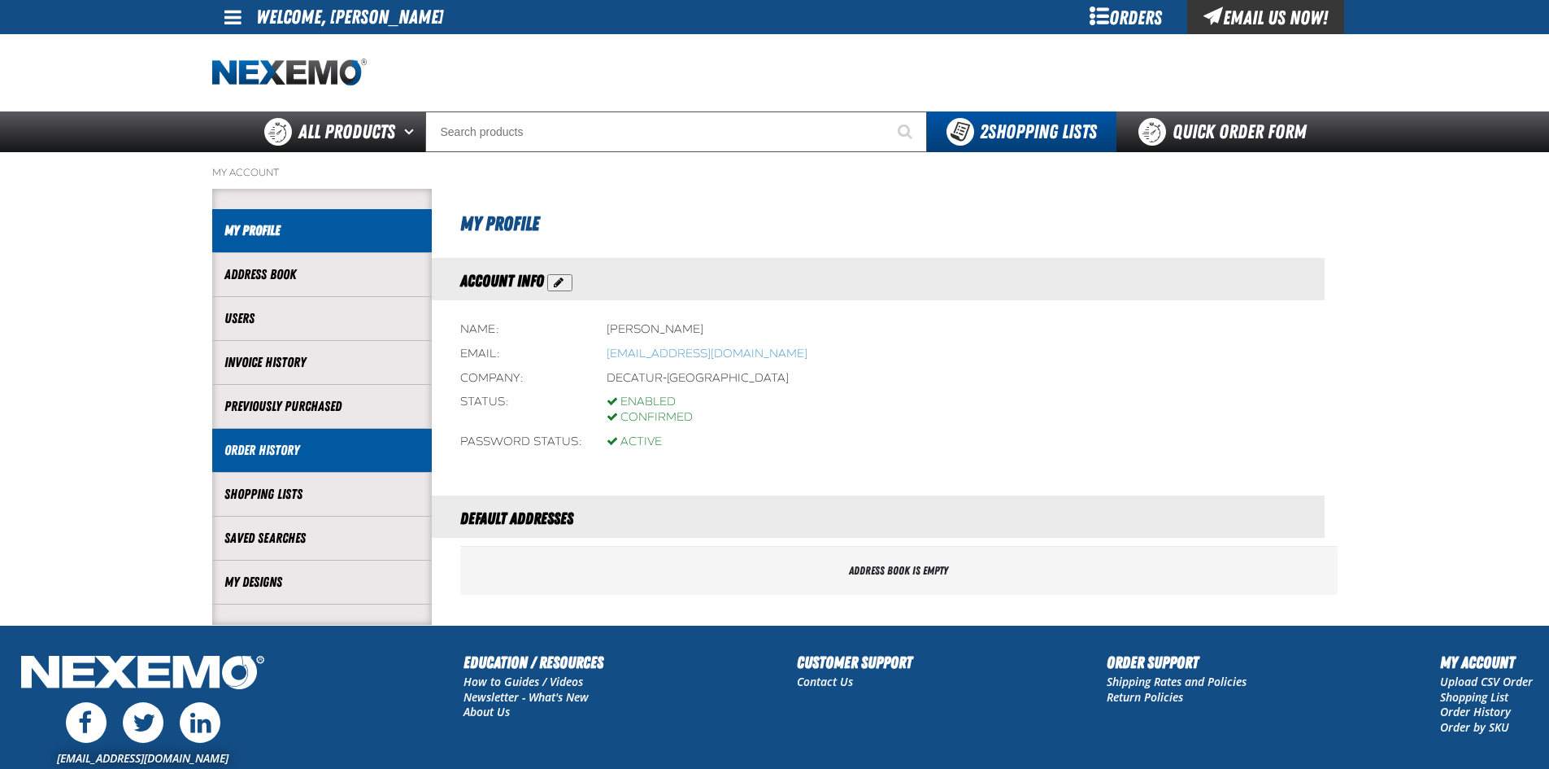
click at [257, 459] on li "Order History" at bounding box center [322, 451] width 220 height 44
click at [249, 444] on link "Order History" at bounding box center [321, 450] width 195 height 19
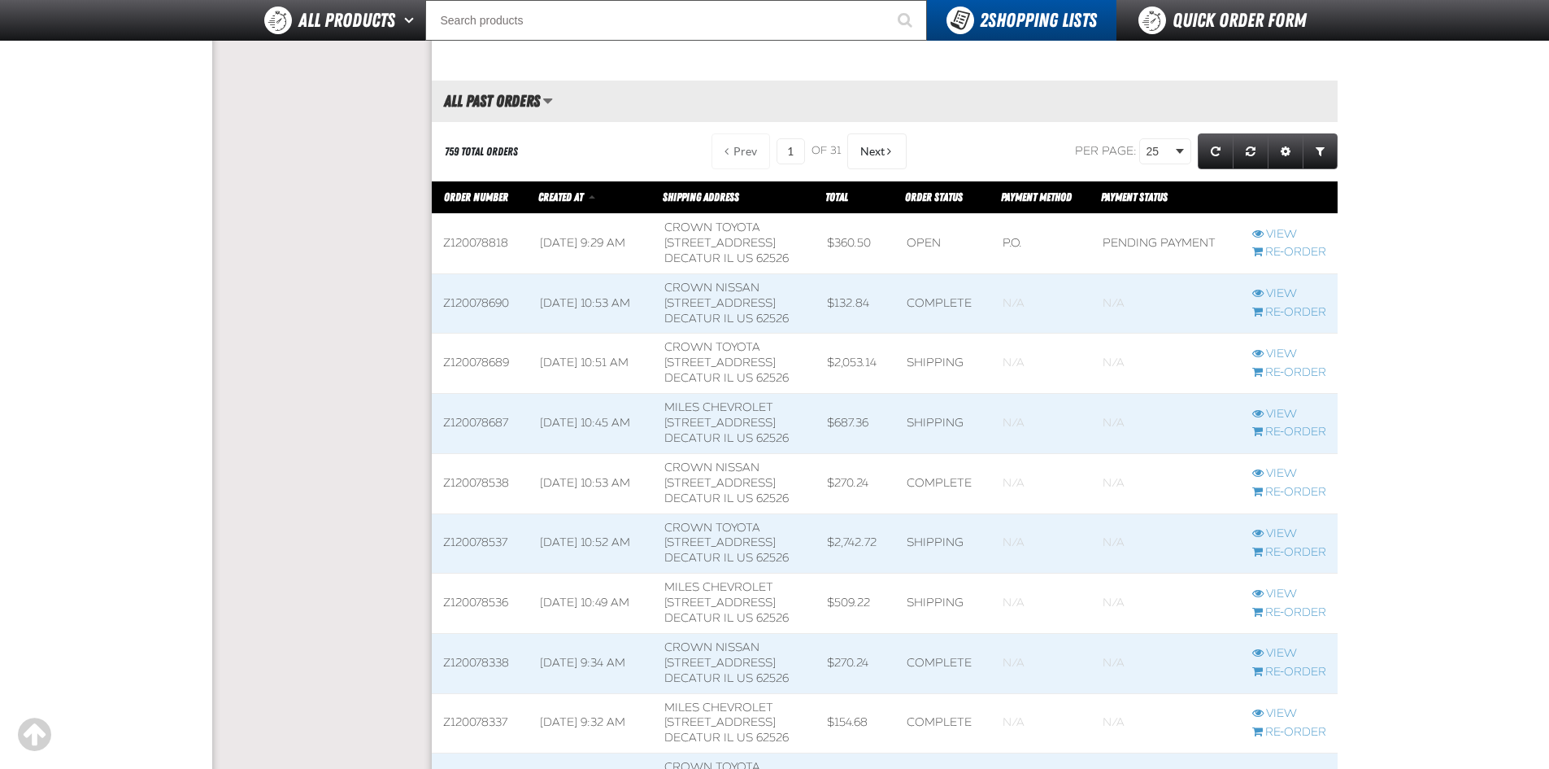
scroll to position [732, 0]
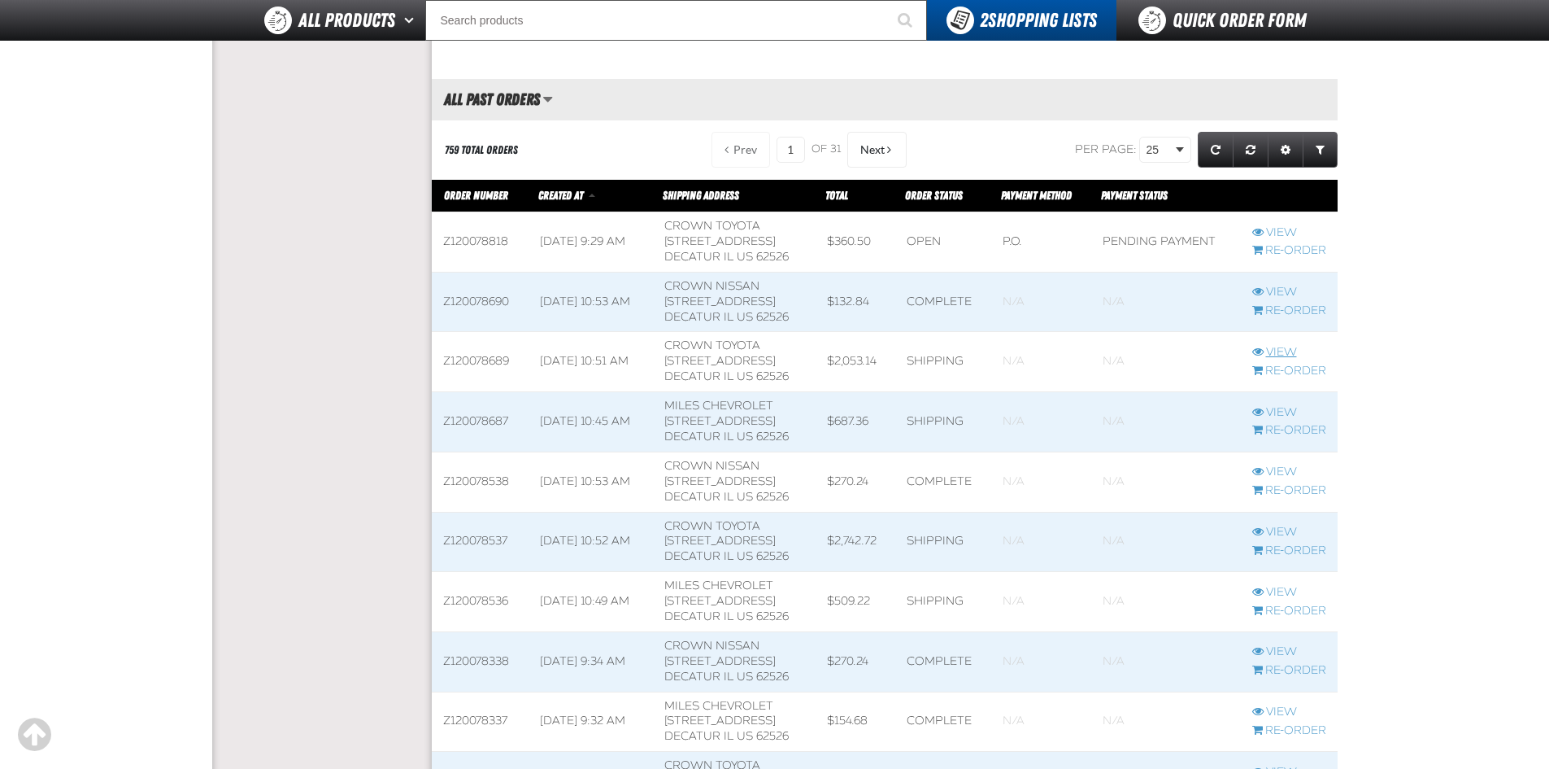
click at [1274, 345] on link "View" at bounding box center [1289, 352] width 74 height 15
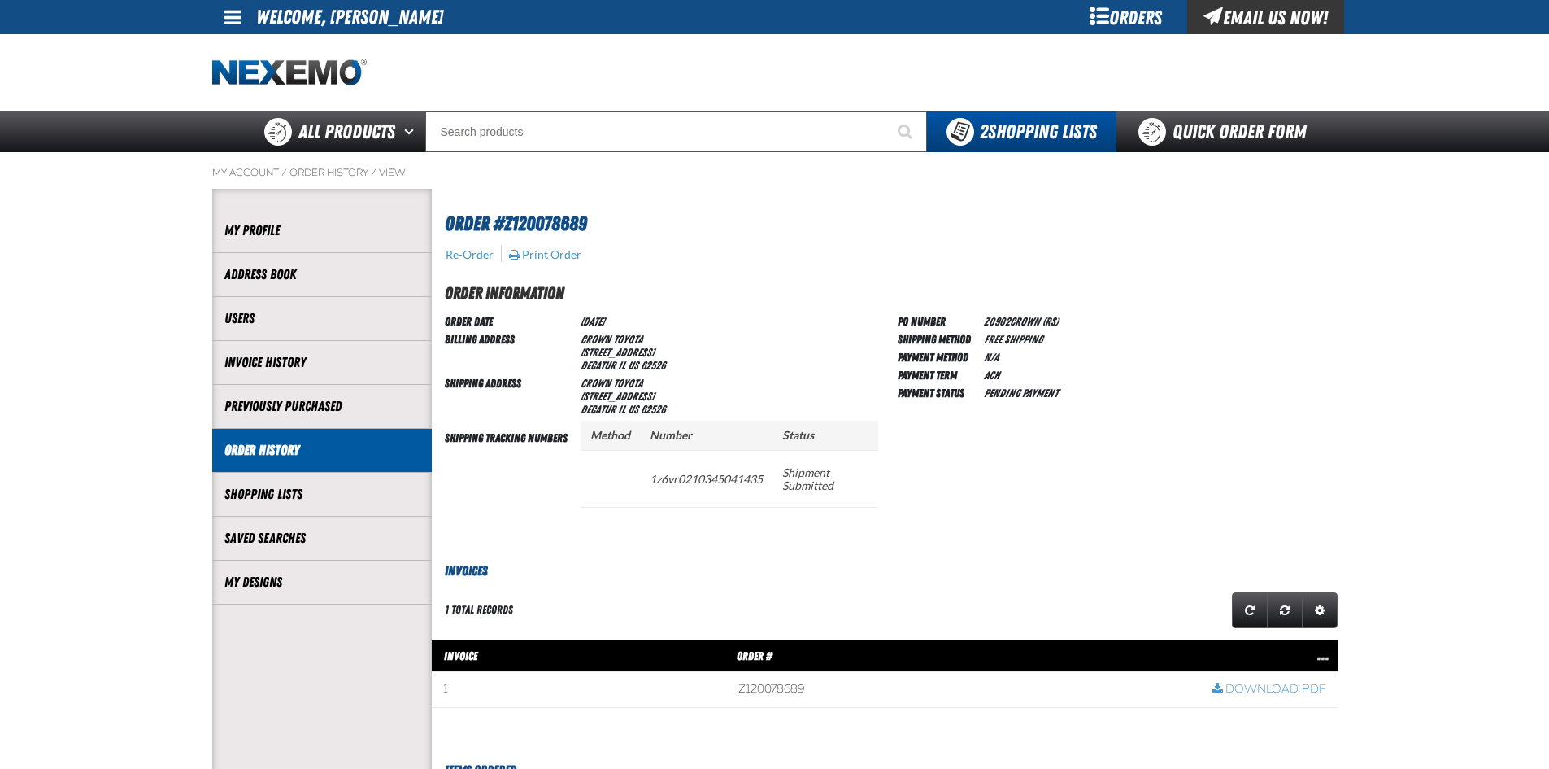
scroll to position [1, 1]
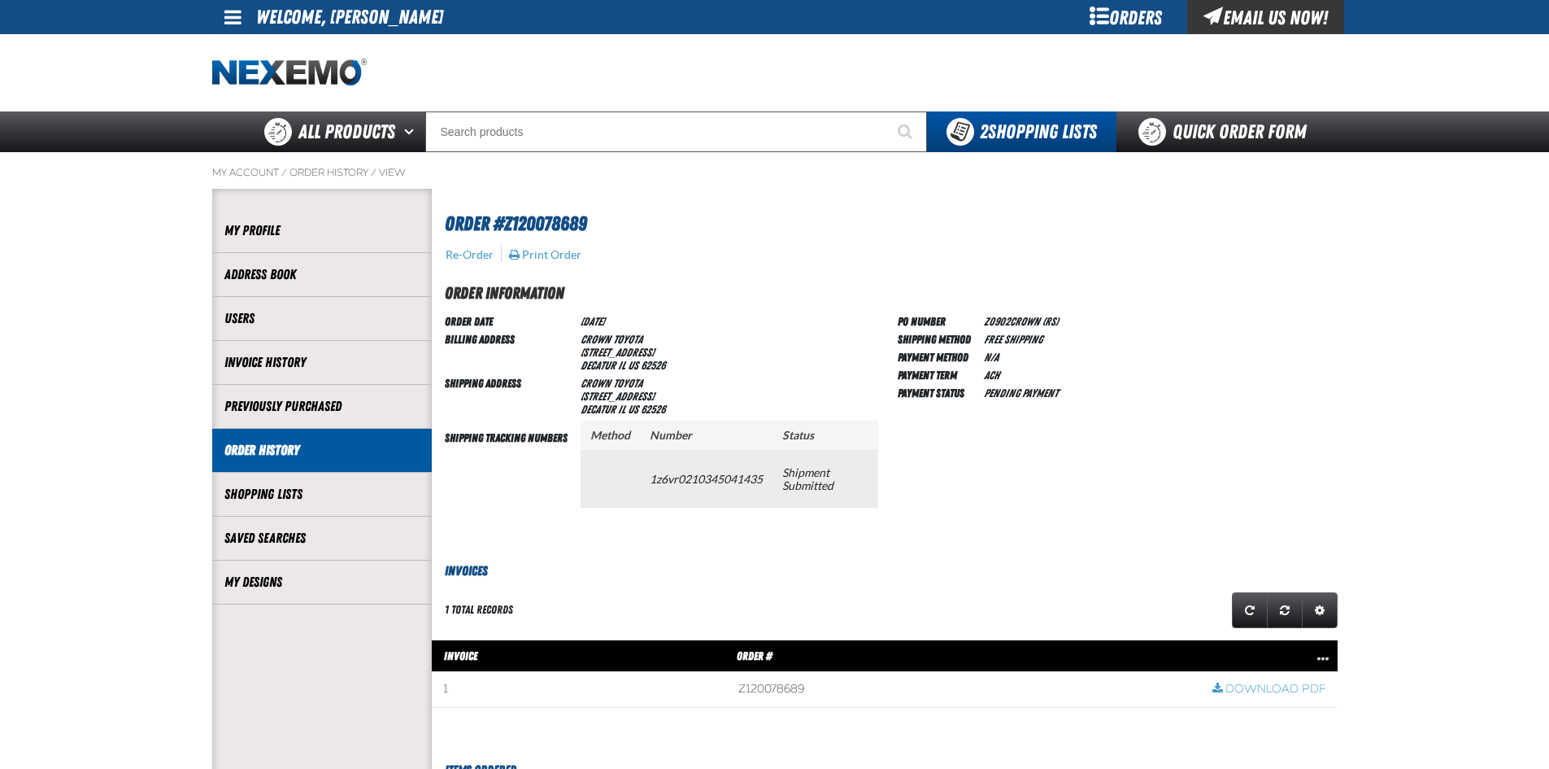
drag, startPoint x: 654, startPoint y: 478, endPoint x: 767, endPoint y: 482, distance: 113.1
click at [767, 482] on td "1z6vr0210345041435" at bounding box center [706, 478] width 133 height 57
copy td "1z6vr0210345041435"
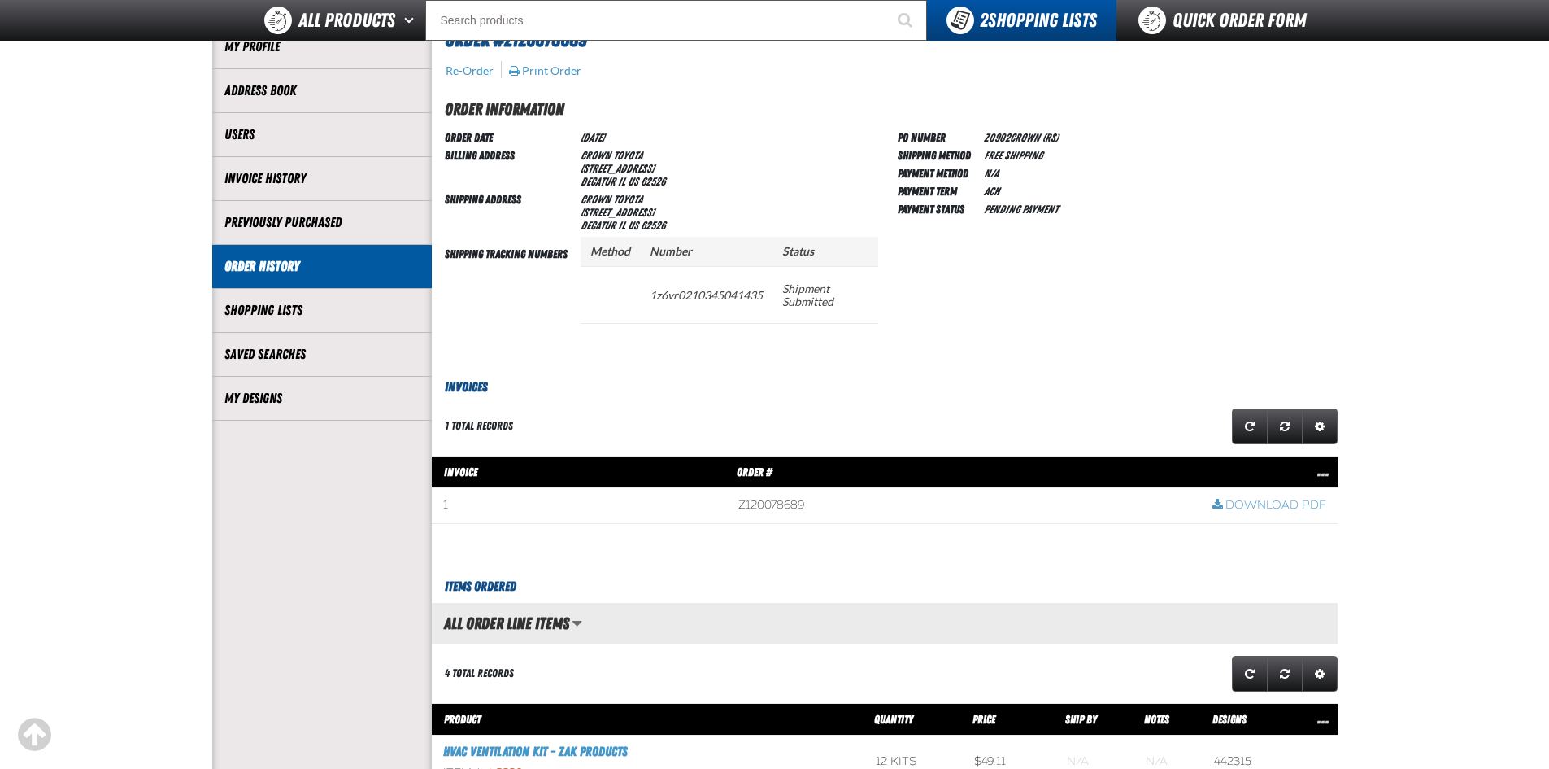
scroll to position [488, 0]
